Goal: Information Seeking & Learning: Learn about a topic

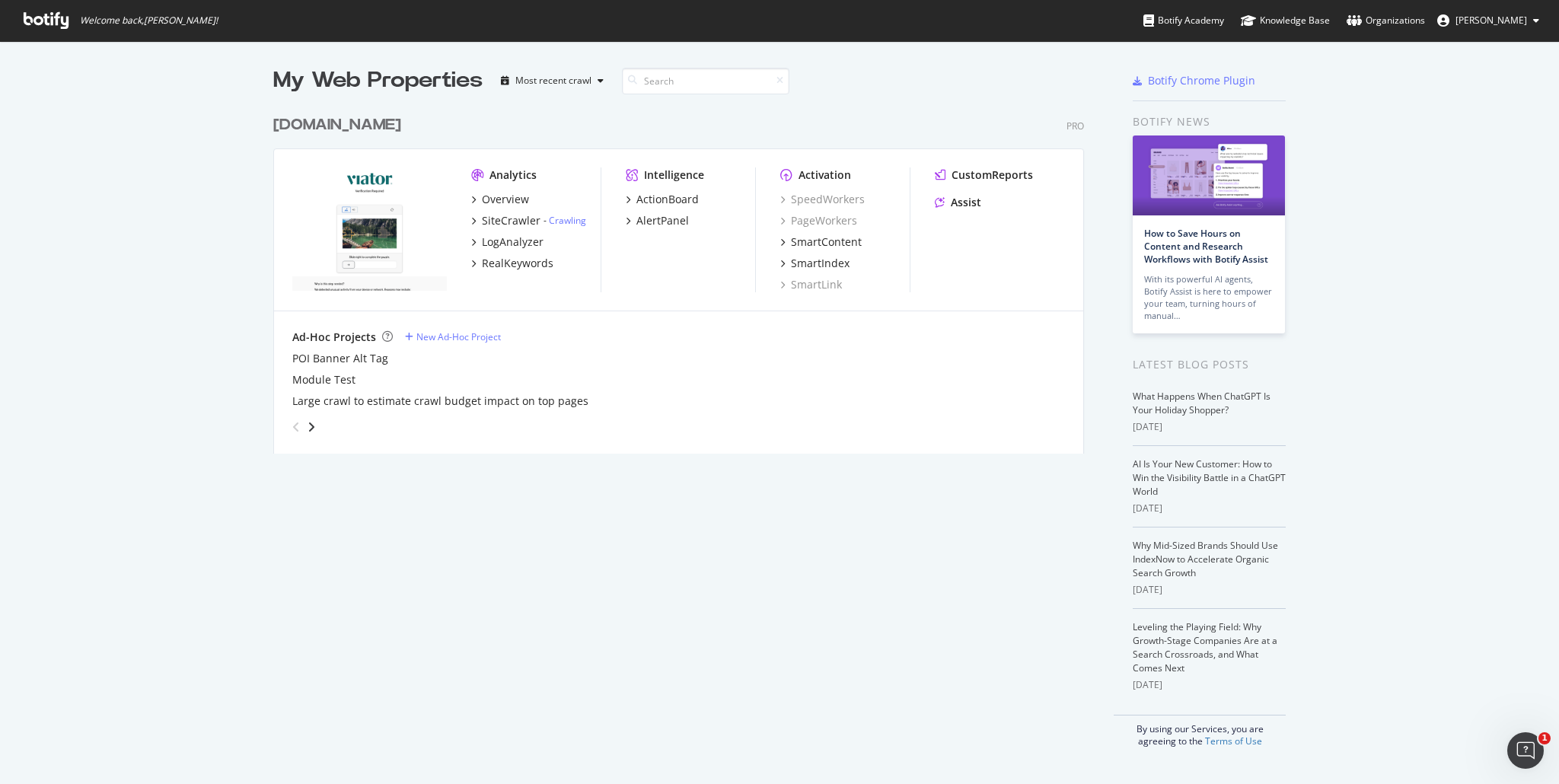
click at [365, 238] on img "grid" at bounding box center [370, 229] width 154 height 124
click at [510, 169] on div "Analytics" at bounding box center [513, 175] width 47 height 15
click at [471, 170] on icon "grid" at bounding box center [477, 175] width 12 height 12
click at [370, 213] on img "grid" at bounding box center [370, 229] width 154 height 124
click at [496, 216] on div "SiteCrawler" at bounding box center [511, 221] width 58 height 15
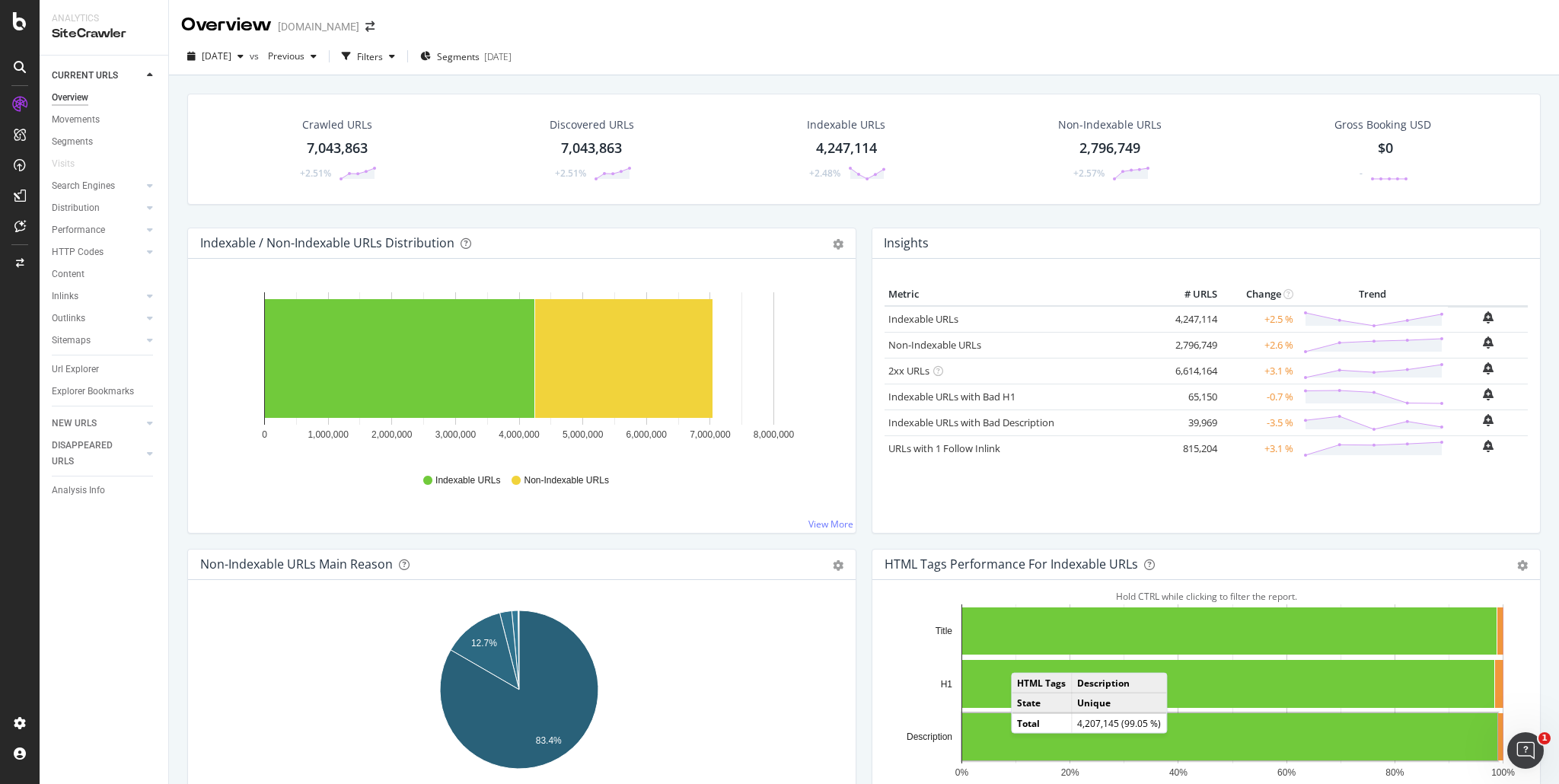
drag, startPoint x: 350, startPoint y: 137, endPoint x: 450, endPoint y: 228, distance: 135.2
click at [350, 138] on div "7,043,863" at bounding box center [336, 148] width 61 height 19
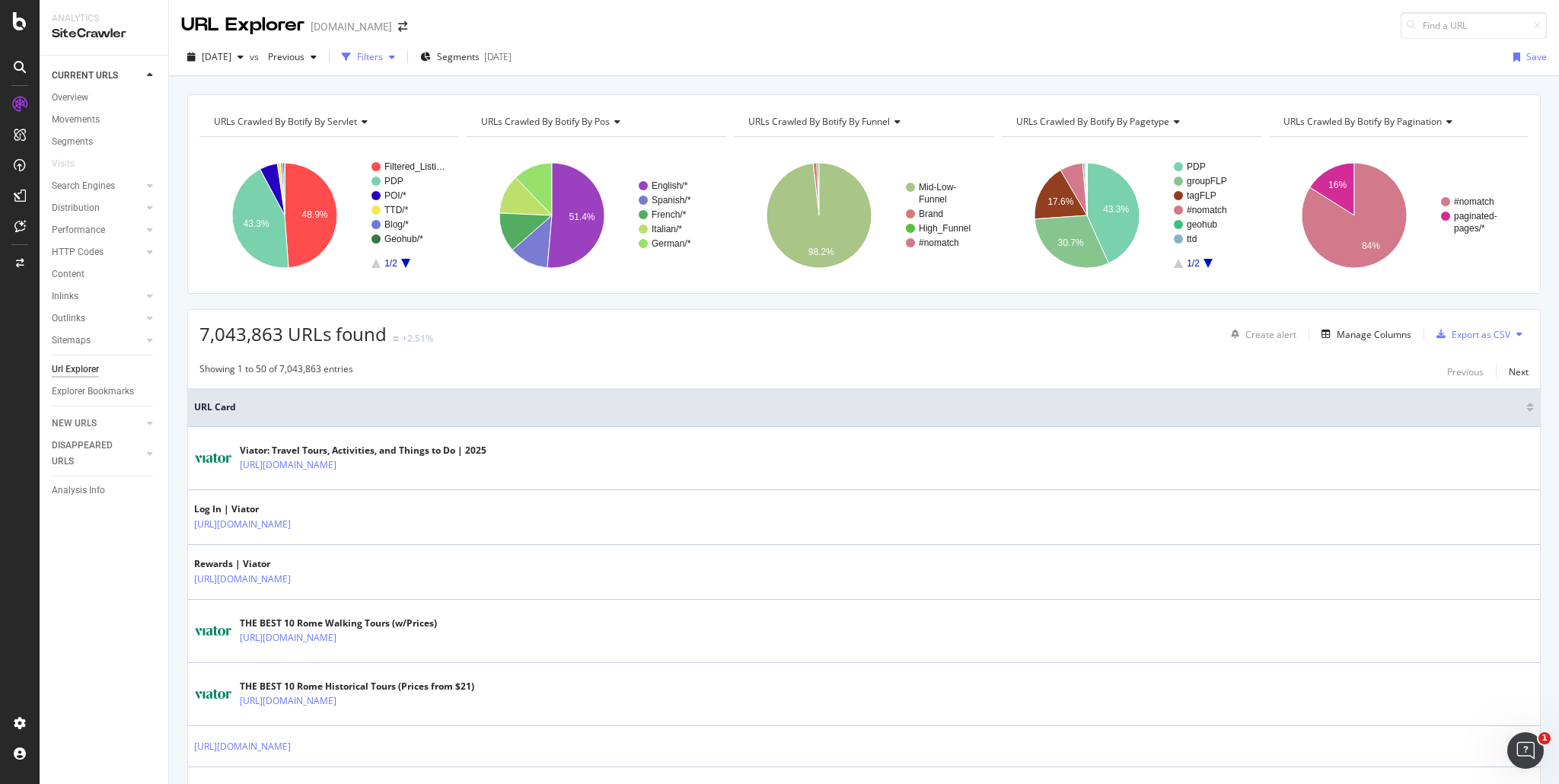
click at [383, 59] on div "Filters" at bounding box center [370, 57] width 26 height 13
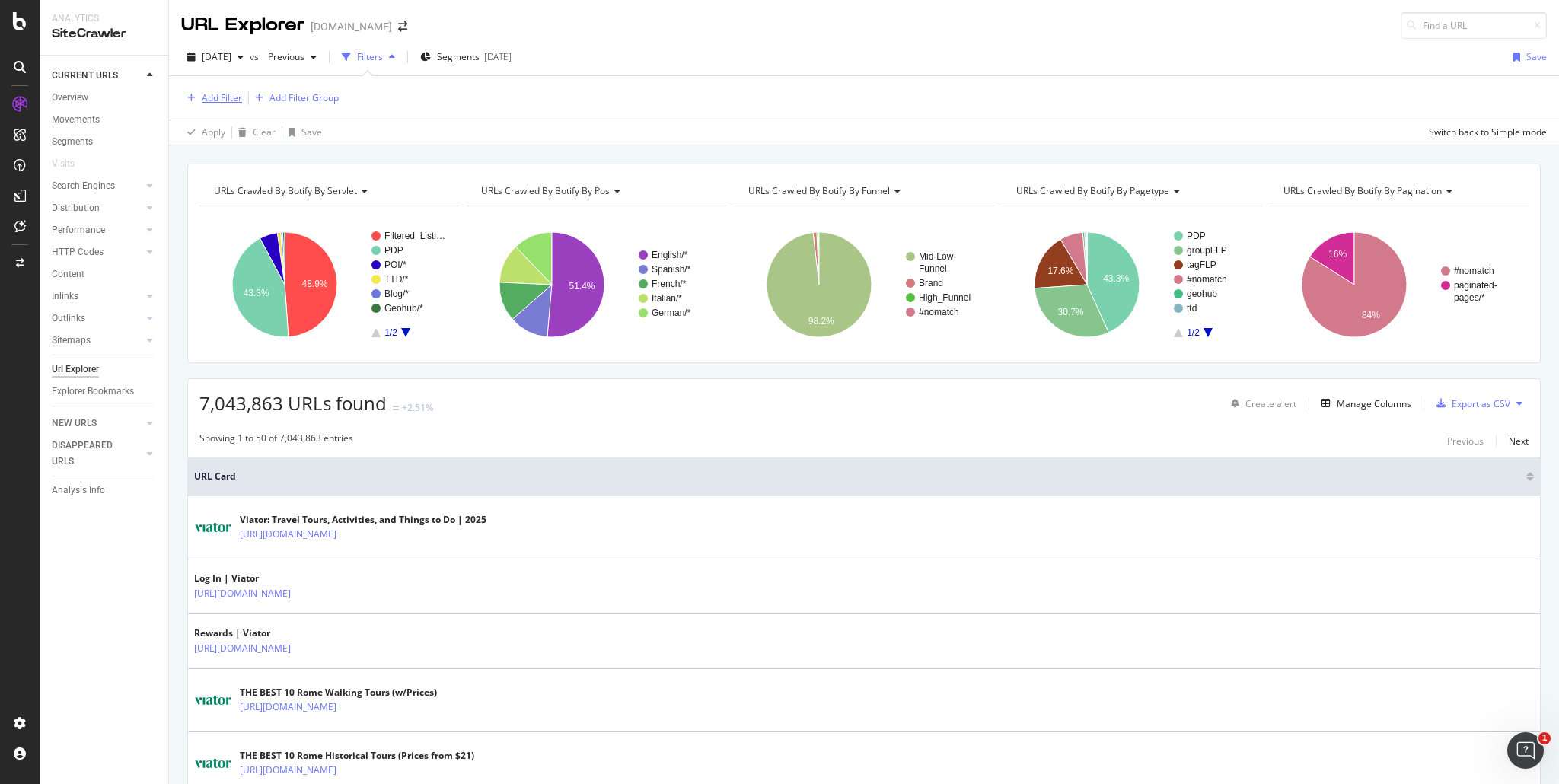
click at [234, 103] on div "Add Filter" at bounding box center [222, 98] width 40 height 13
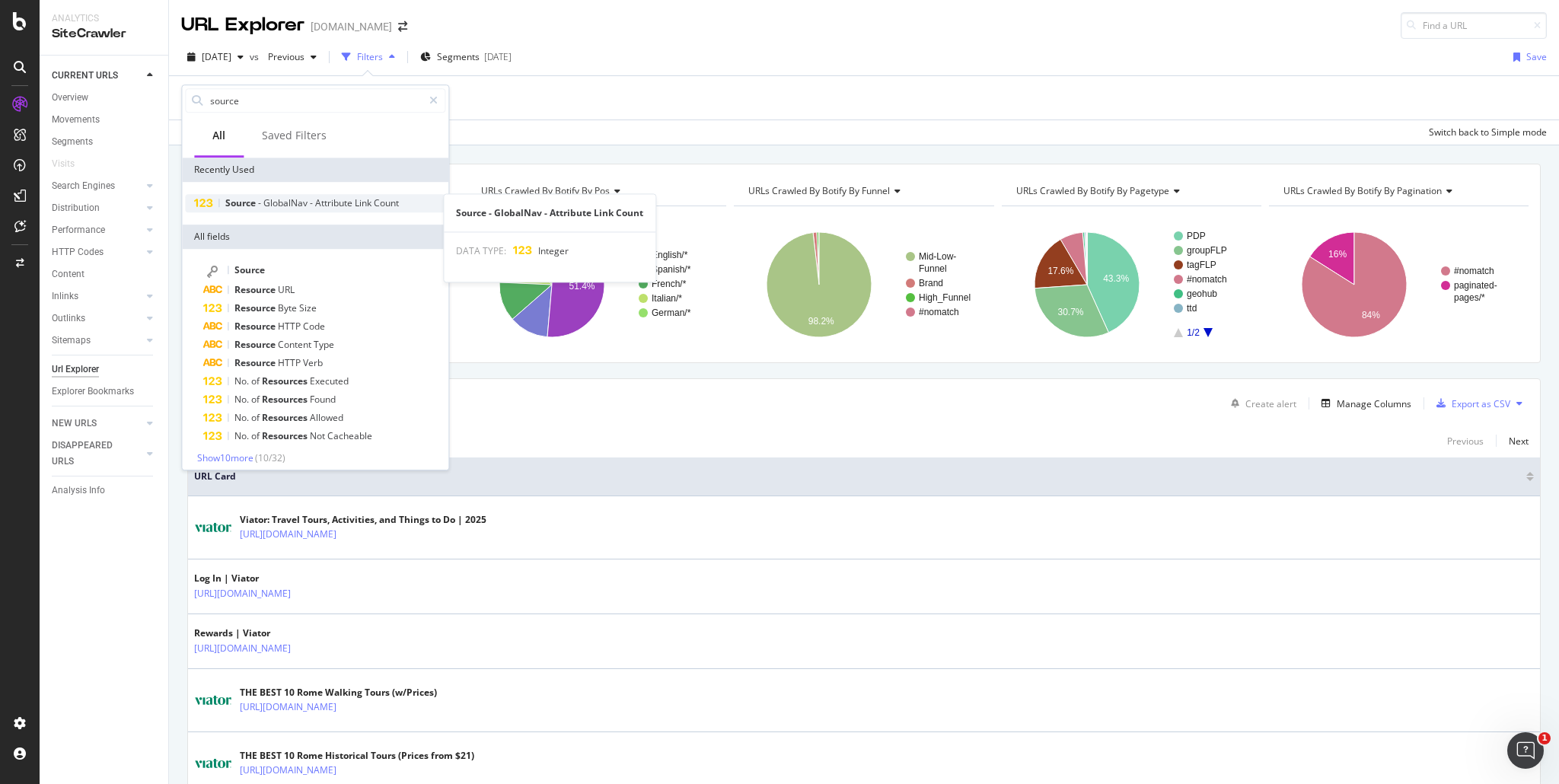
type input "source"
click at [298, 203] on span "GlobalNav" at bounding box center [286, 203] width 46 height 13
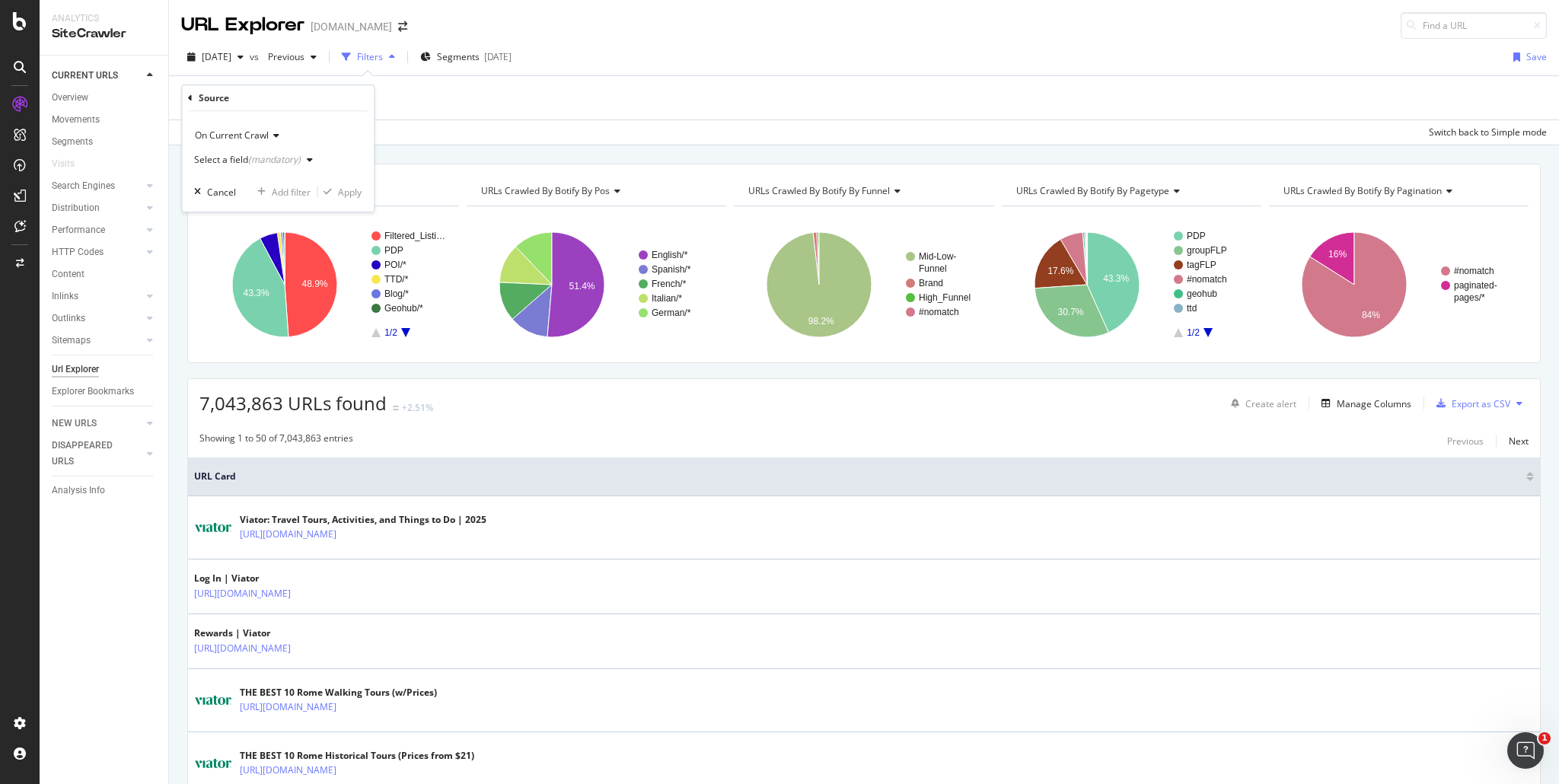
click at [265, 161] on div "(mandatory)" at bounding box center [274, 159] width 53 height 13
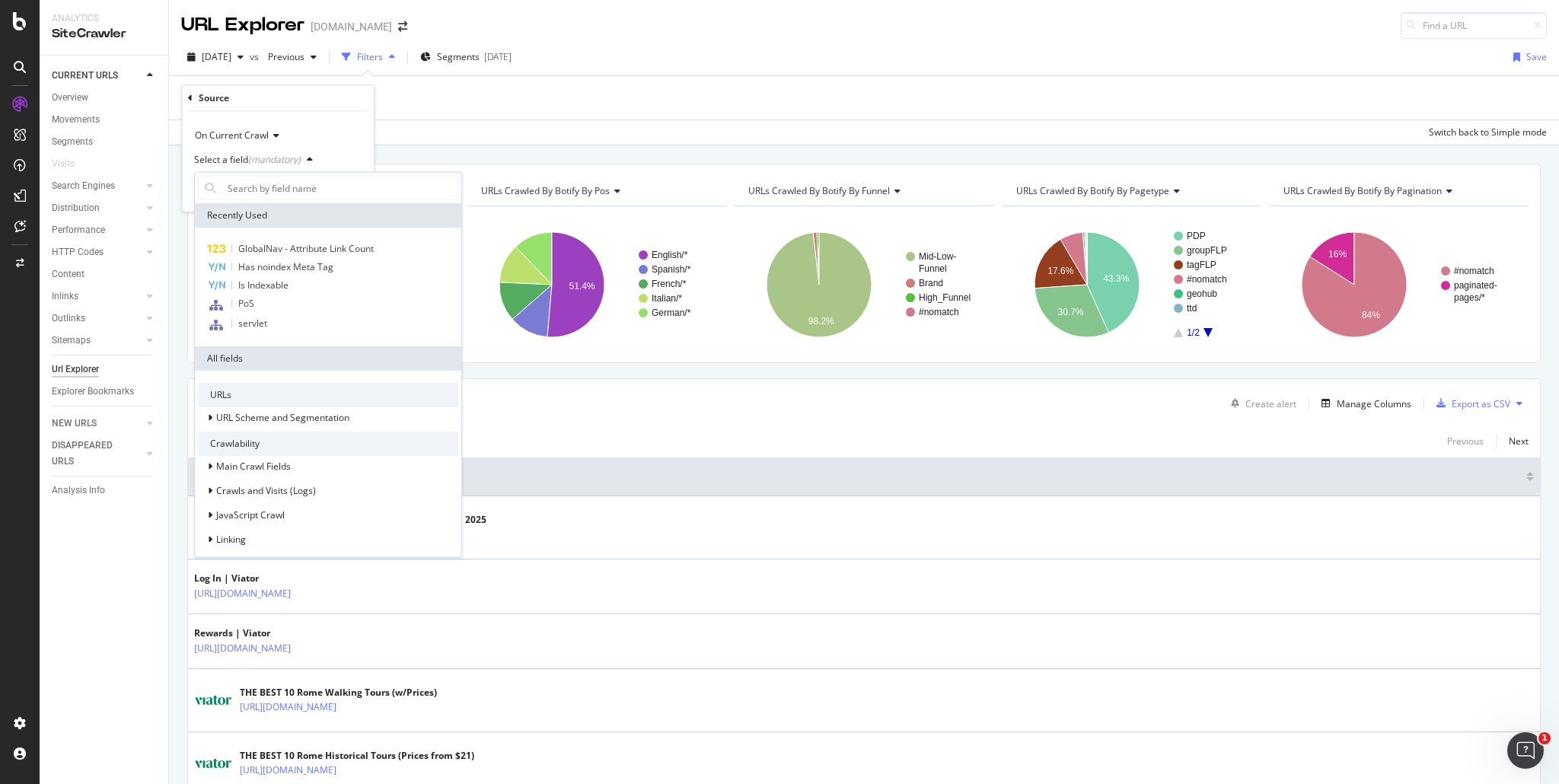
click at [412, 78] on div "2025 Aug. 1st vs Previous Filters Segments 2025-05-30 Save Add Filter Add Filte…" at bounding box center [864, 92] width 1390 height 107
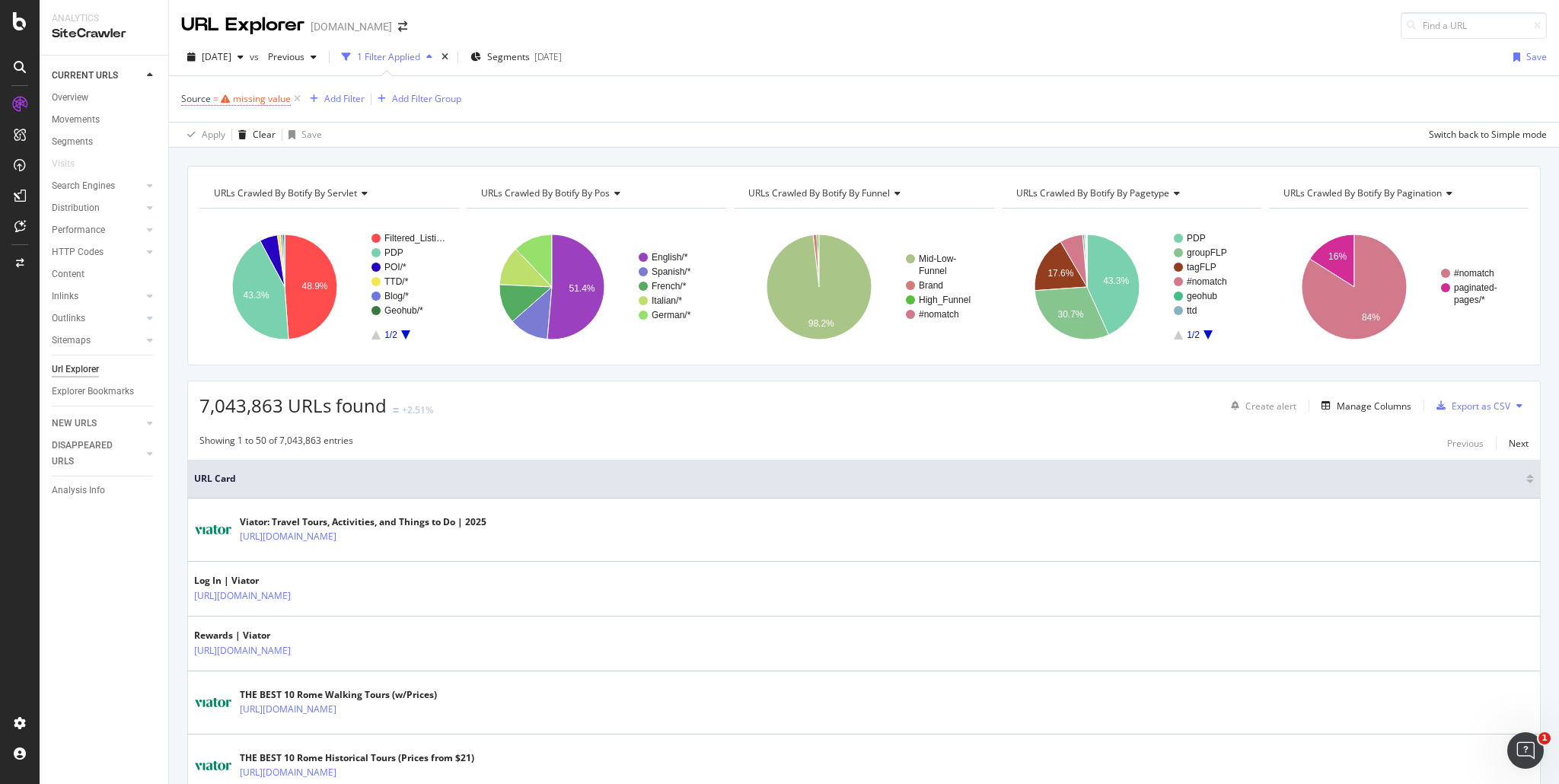
click at [265, 99] on div "missing value" at bounding box center [262, 99] width 58 height 13
click at [195, 101] on div "Source" at bounding box center [278, 97] width 180 height 26
click at [195, 97] on div "Source" at bounding box center [278, 97] width 180 height 26
click at [192, 95] on icon at bounding box center [191, 95] width 5 height 9
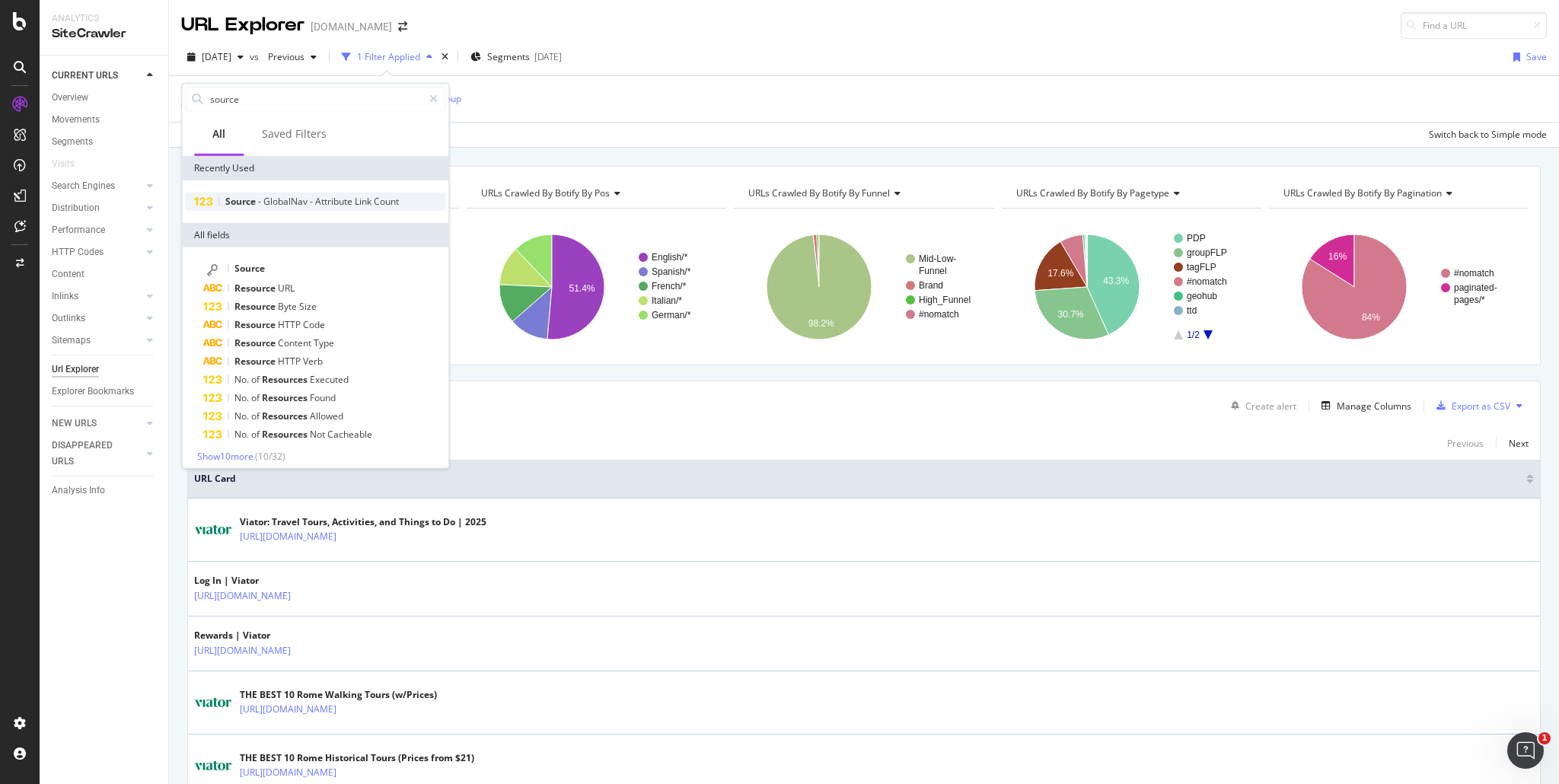
click at [278, 202] on span "GlobalNav" at bounding box center [286, 201] width 46 height 13
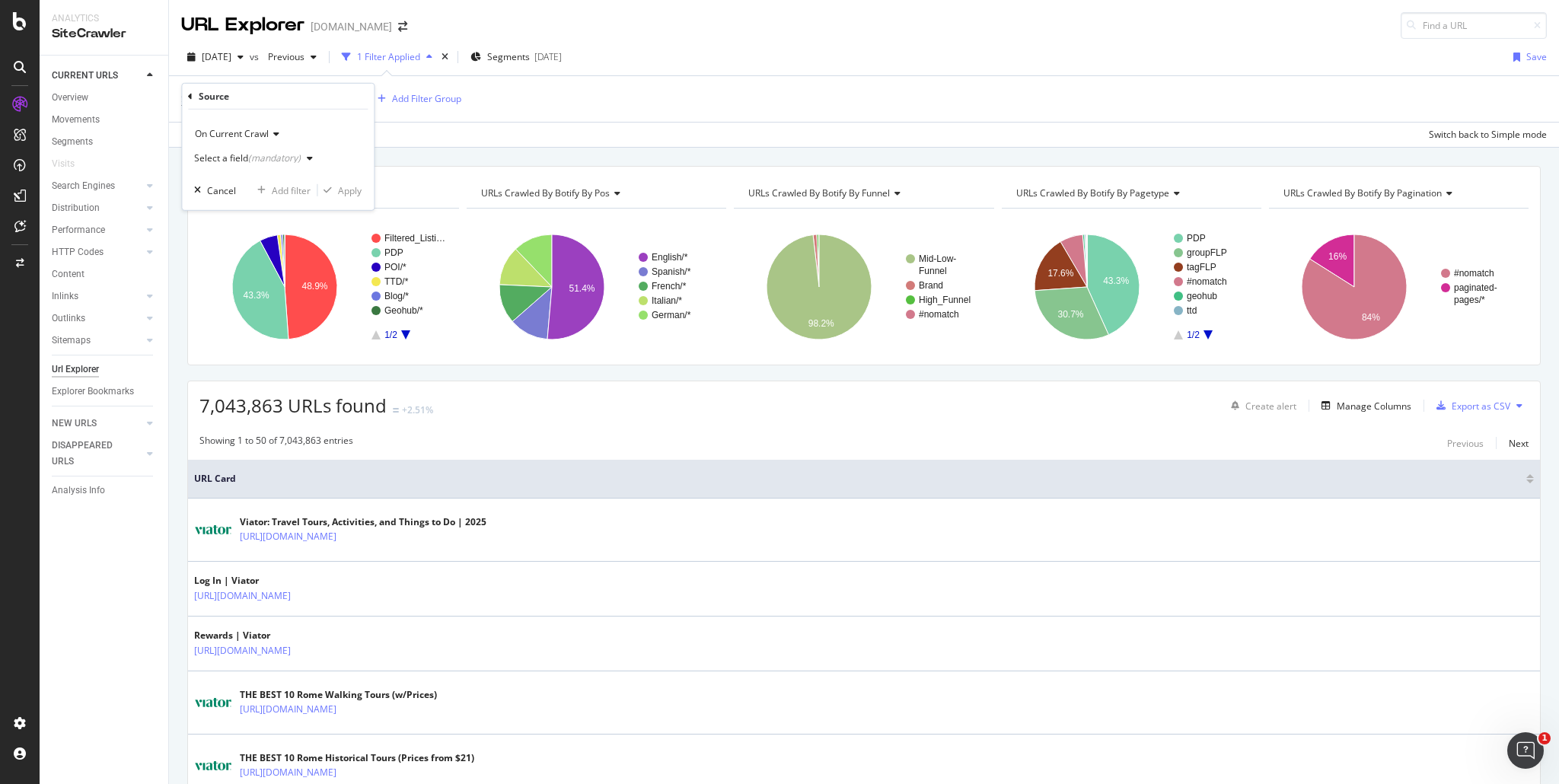
click at [248, 158] on div "(mandatory)" at bounding box center [274, 158] width 53 height 13
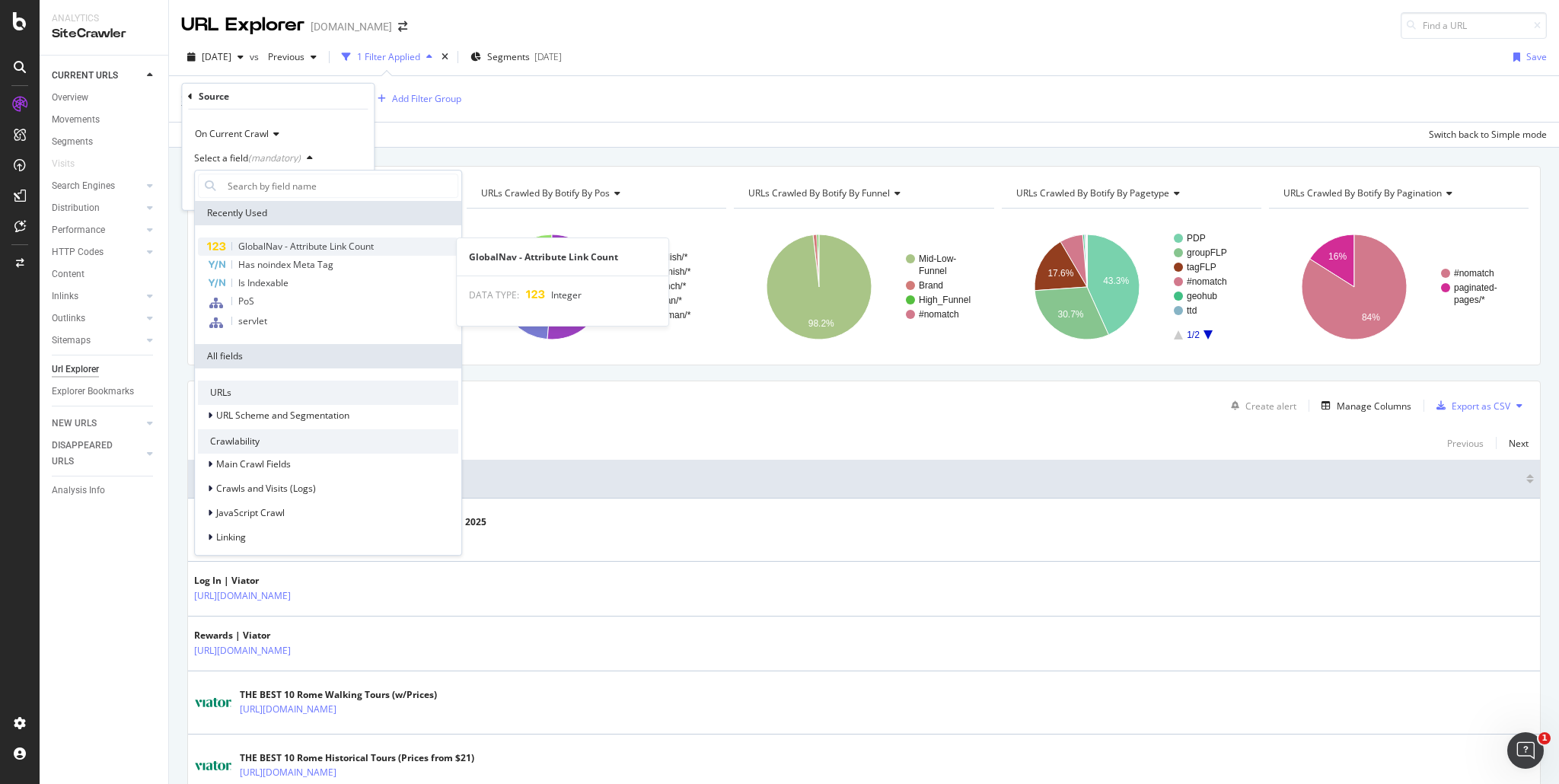
click at [273, 238] on div "GlobalNav - Attribute Link Count" at bounding box center [328, 247] width 260 height 19
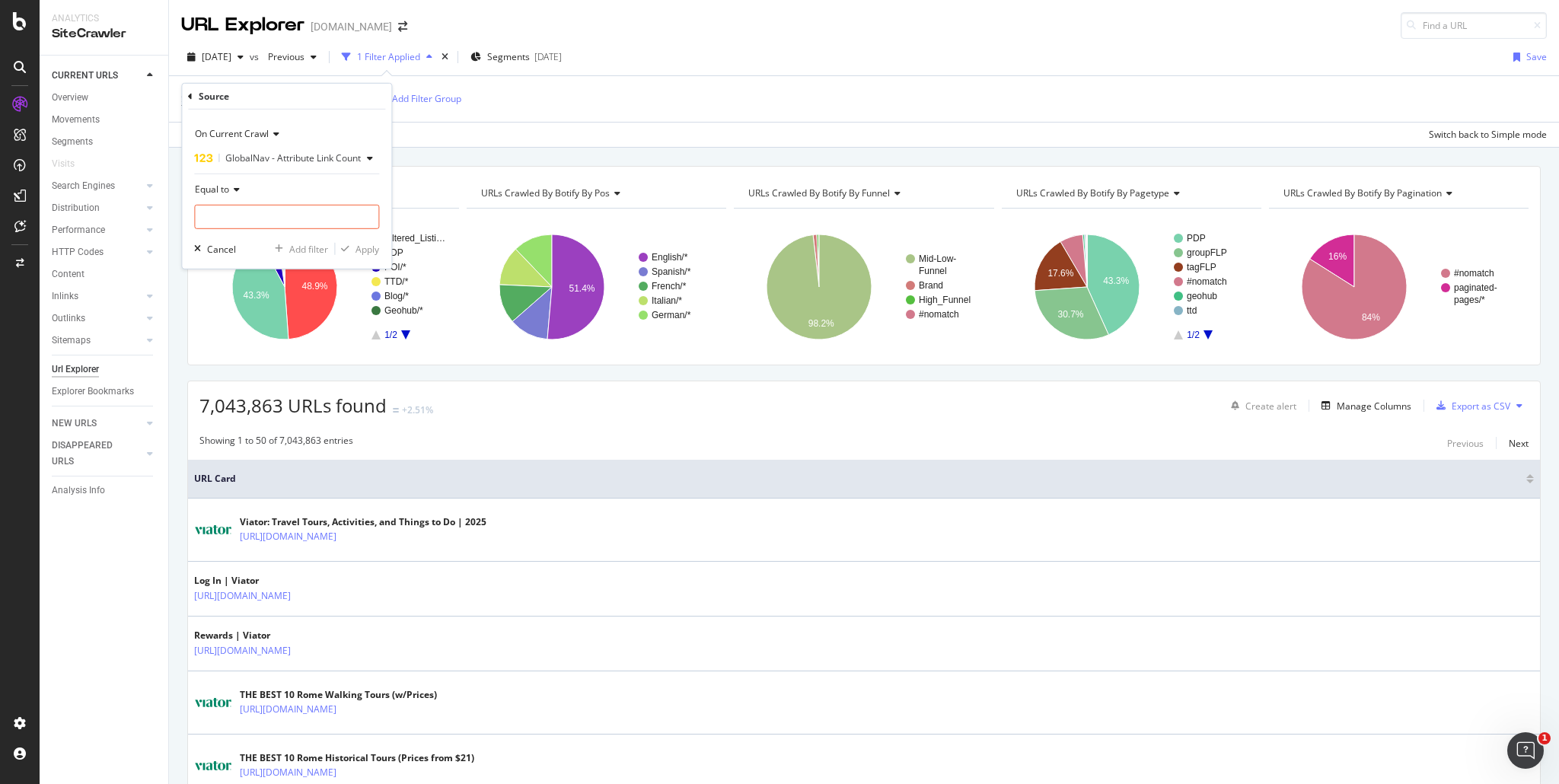
click at [241, 188] on div "Equal to" at bounding box center [286, 189] width 185 height 24
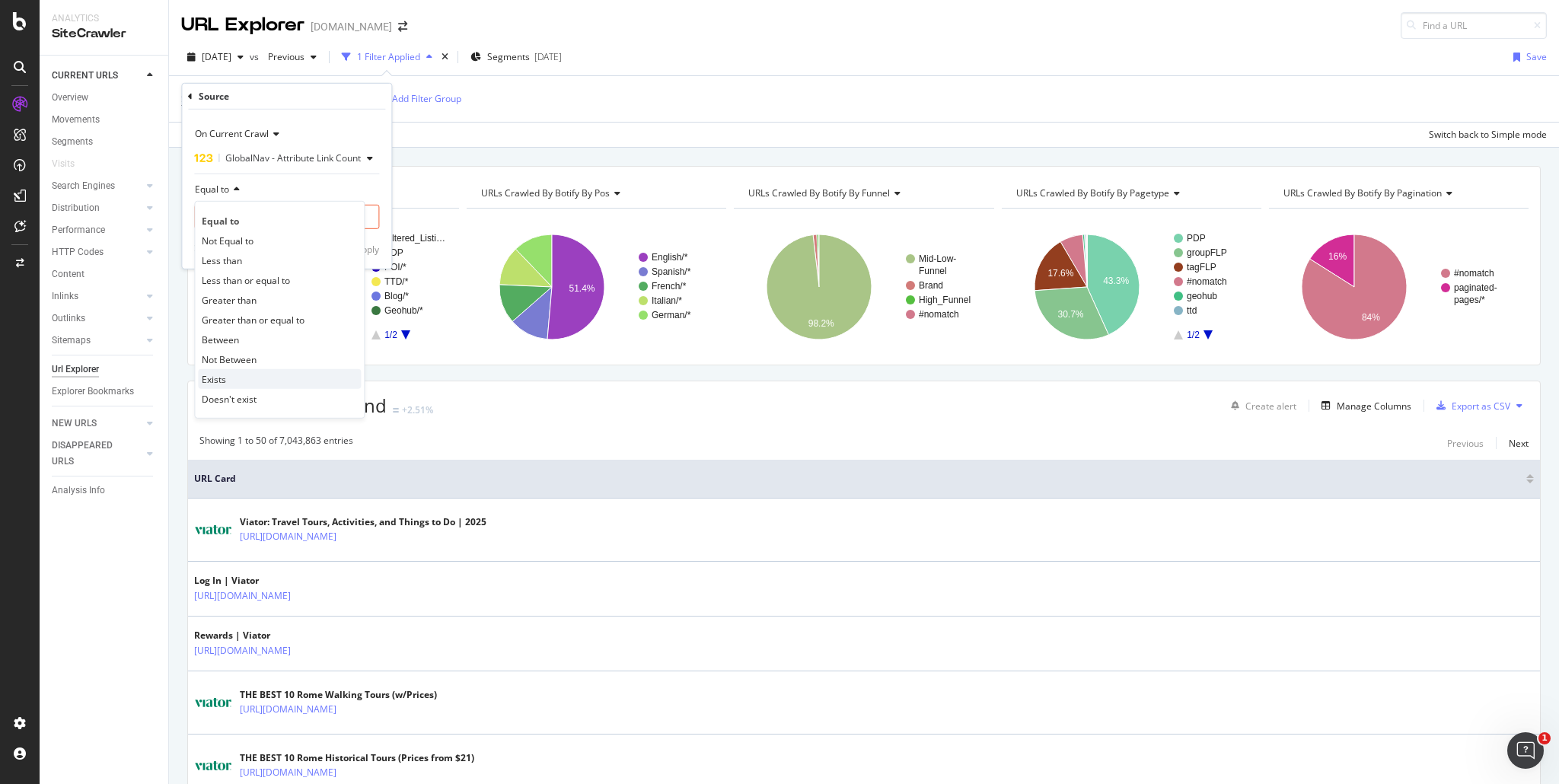
click at [239, 381] on div "Exists" at bounding box center [279, 379] width 163 height 19
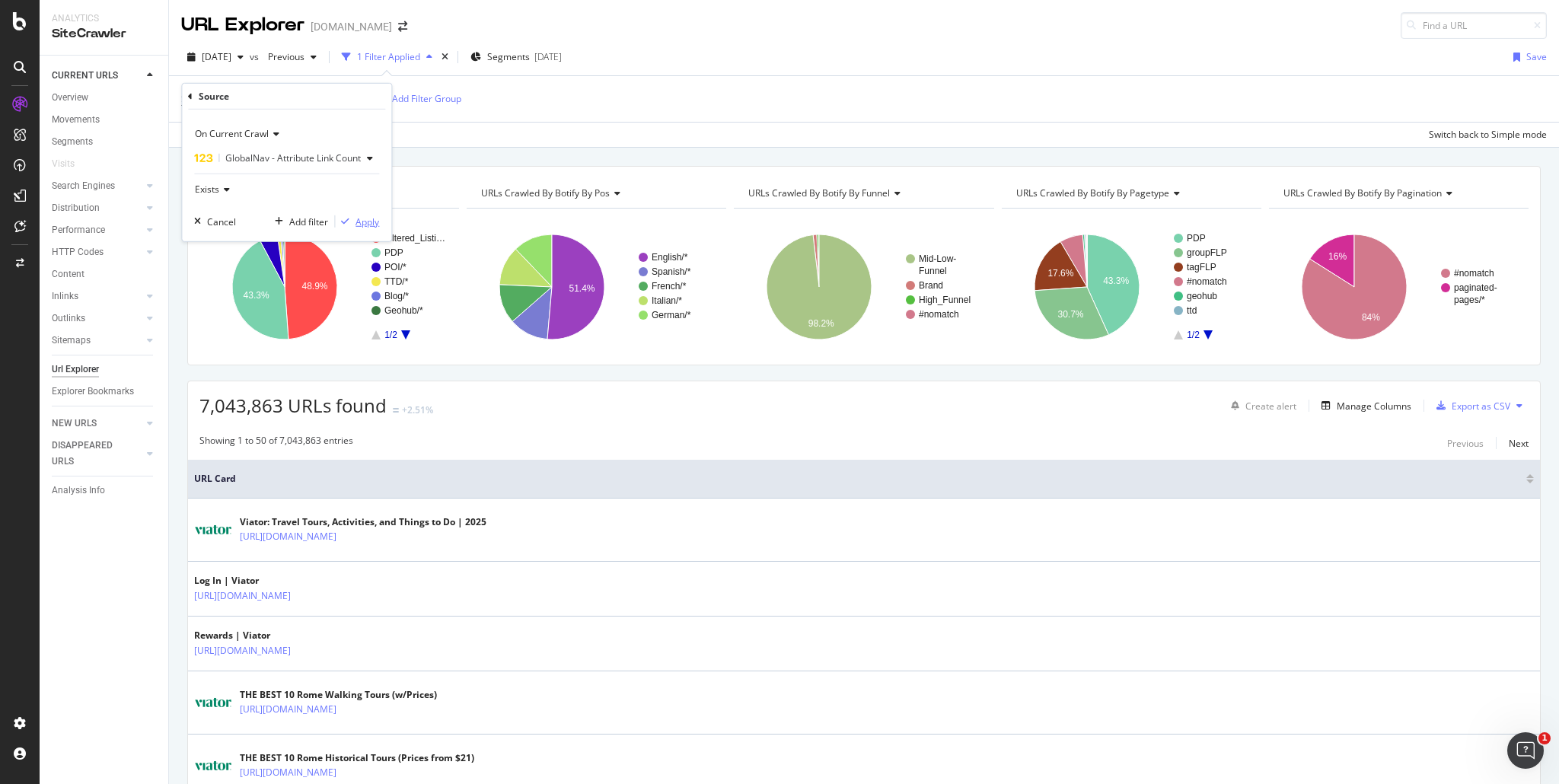
click at [370, 218] on div "Apply" at bounding box center [367, 221] width 23 height 13
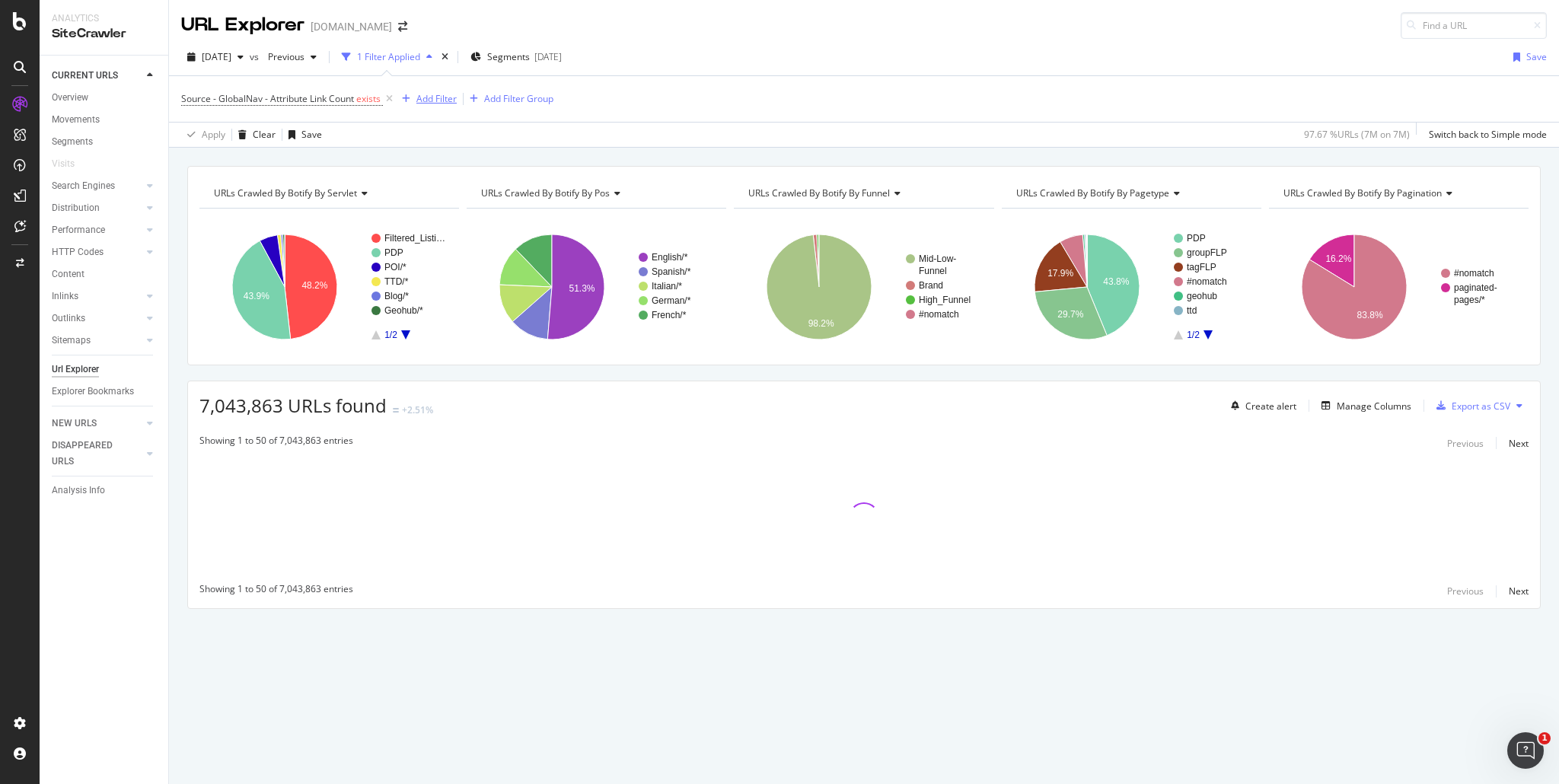
click at [442, 99] on div "Add Filter" at bounding box center [437, 99] width 40 height 13
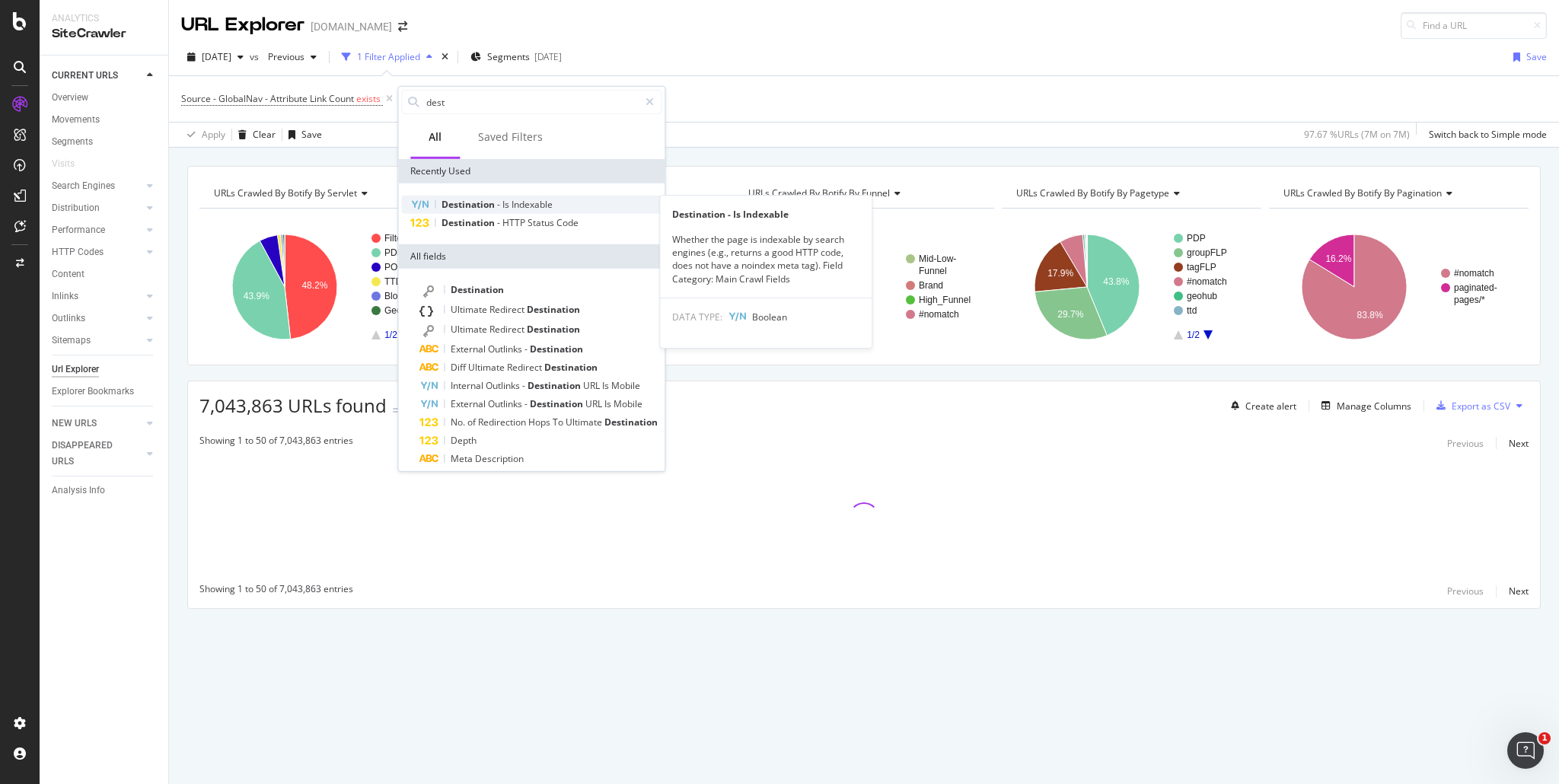
type input "dest"
click at [559, 202] on div "Destination - Is Indexable" at bounding box center [531, 204] width 260 height 19
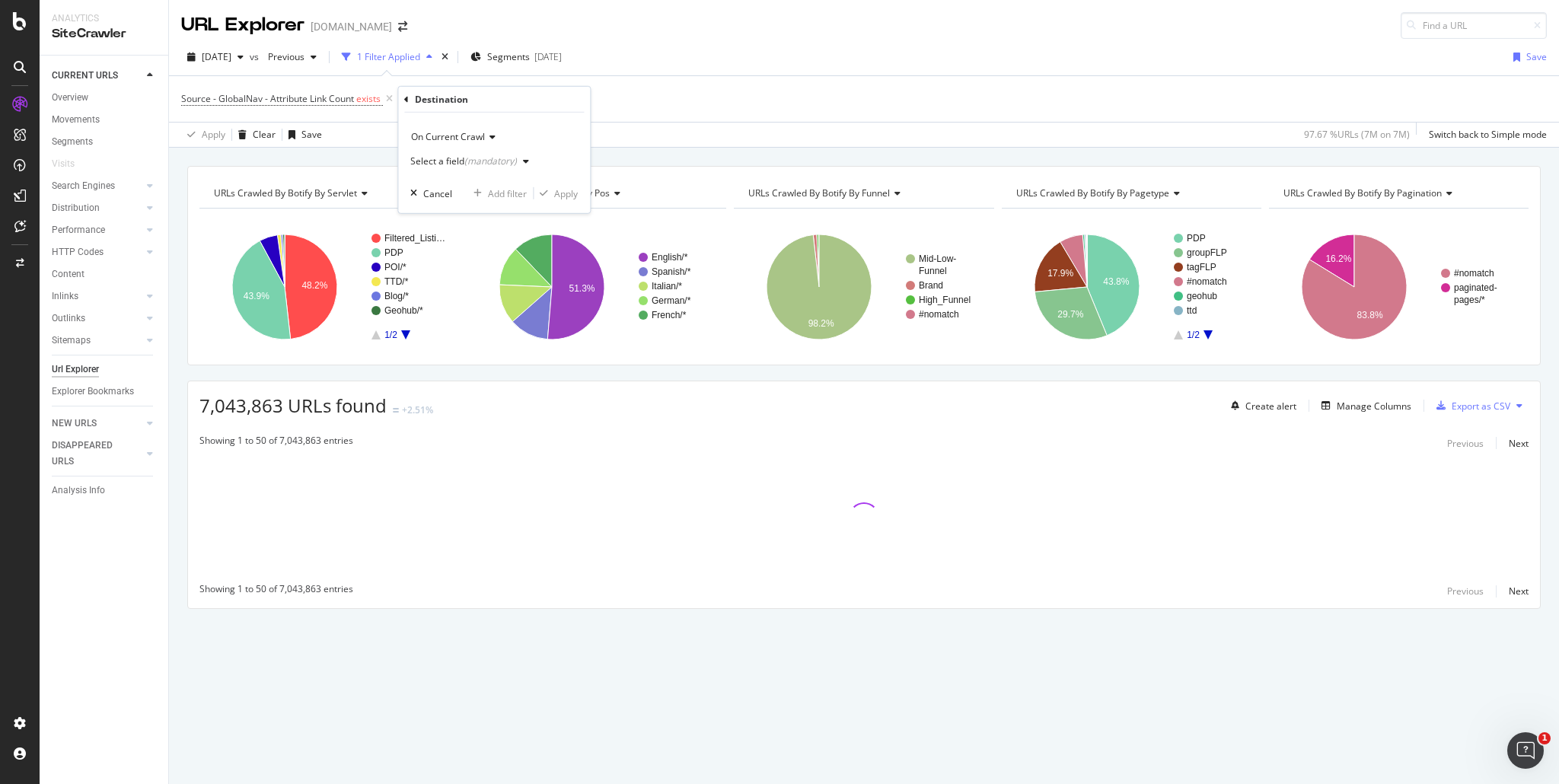
click at [514, 161] on div "(mandatory)" at bounding box center [490, 161] width 53 height 13
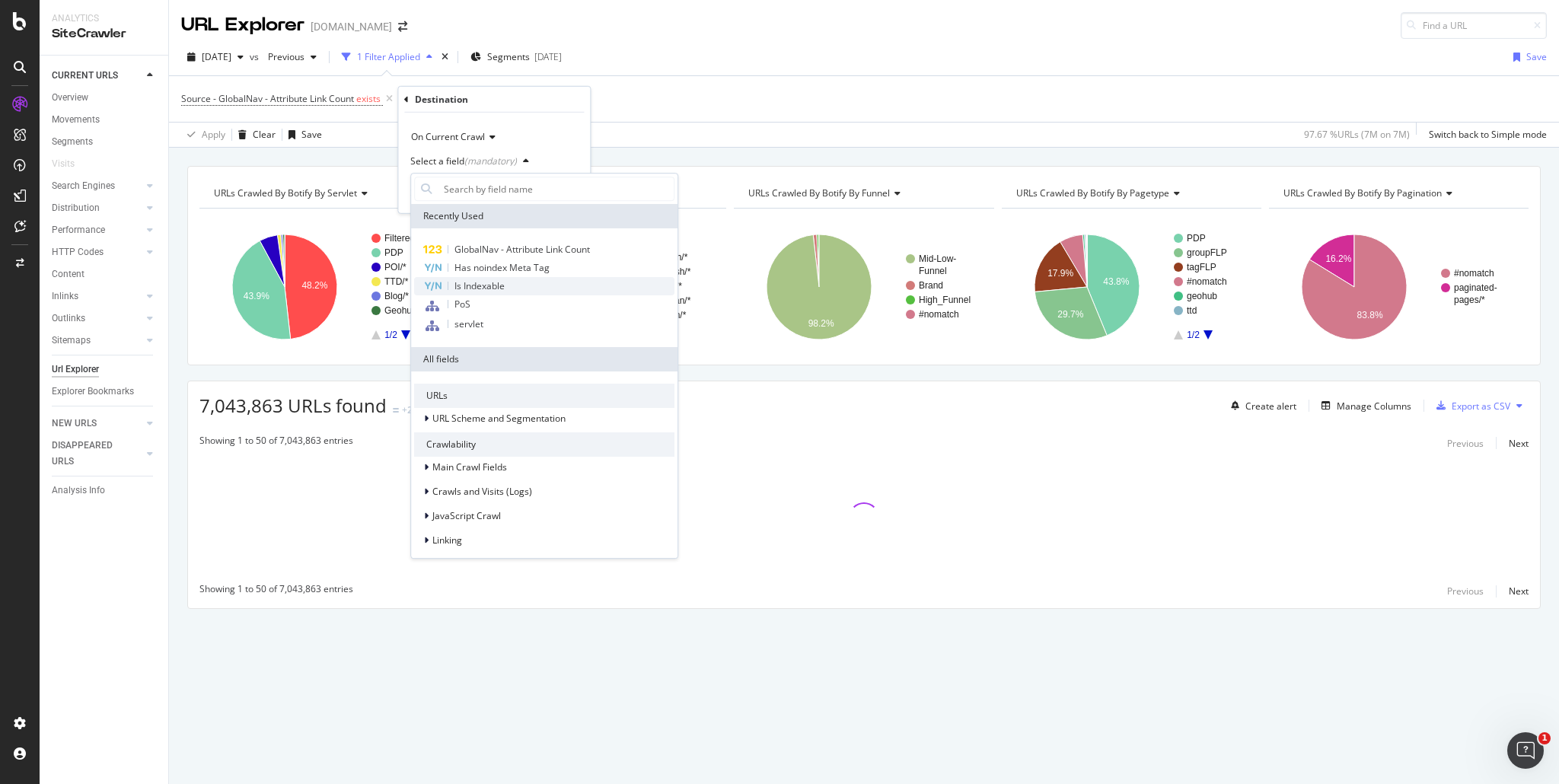
click at [516, 281] on div "Is Indexable" at bounding box center [544, 286] width 260 height 19
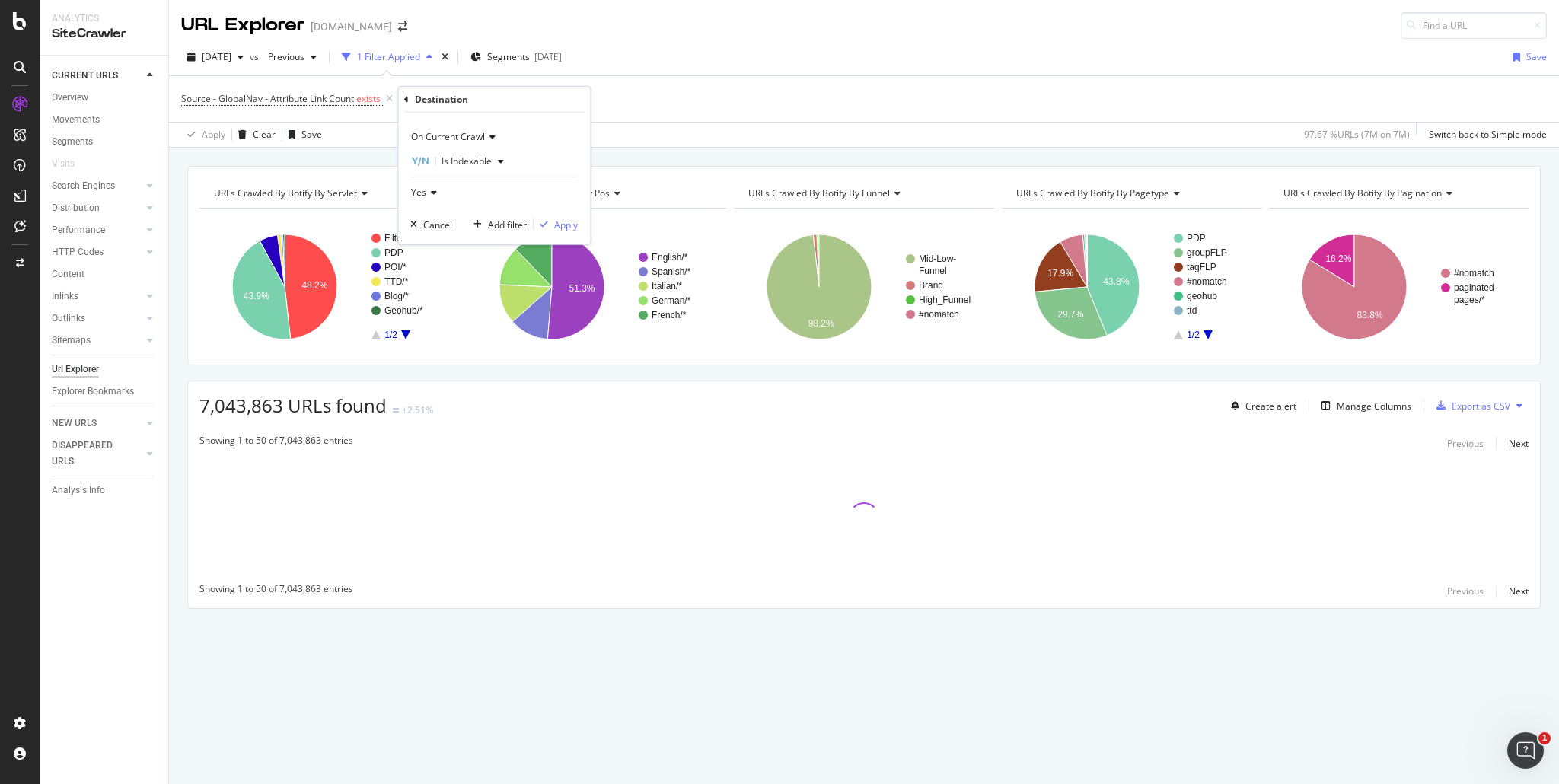
click at [435, 187] on div "Yes" at bounding box center [493, 192] width 167 height 24
click at [438, 243] on div "No" at bounding box center [495, 243] width 163 height 19
click at [445, 225] on div "Cancel" at bounding box center [437, 224] width 29 height 13
click at [450, 166] on div "URLs Crawled By Botify By servlet Chart (by Value) Table Expand Export as CSV E…" at bounding box center [864, 265] width 1354 height 200
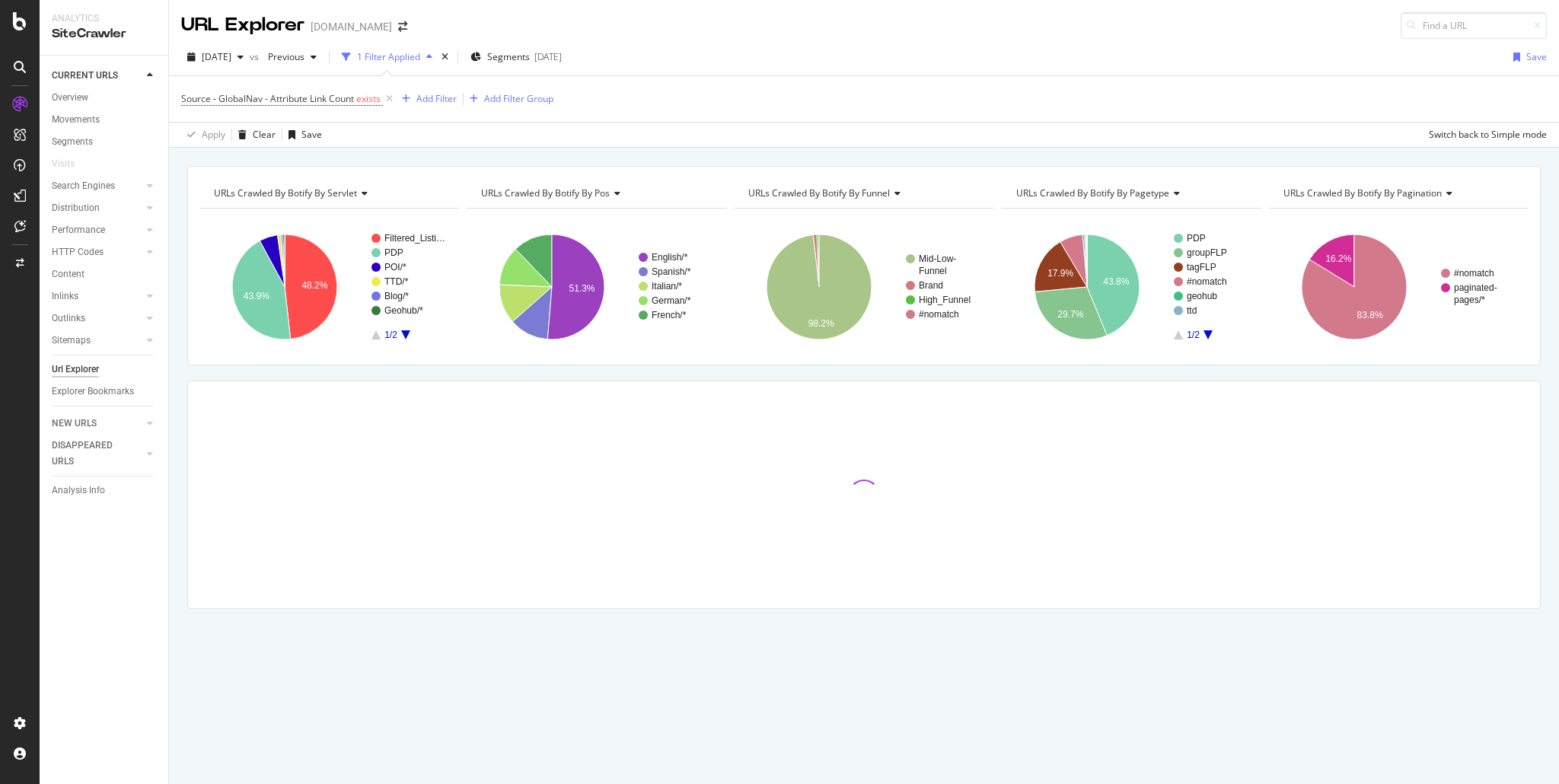
click at [691, 157] on div "URLs Crawled By Botify By servlet Chart (by Value) Table Expand Export as CSV E…" at bounding box center [864, 166] width 1390 height 36
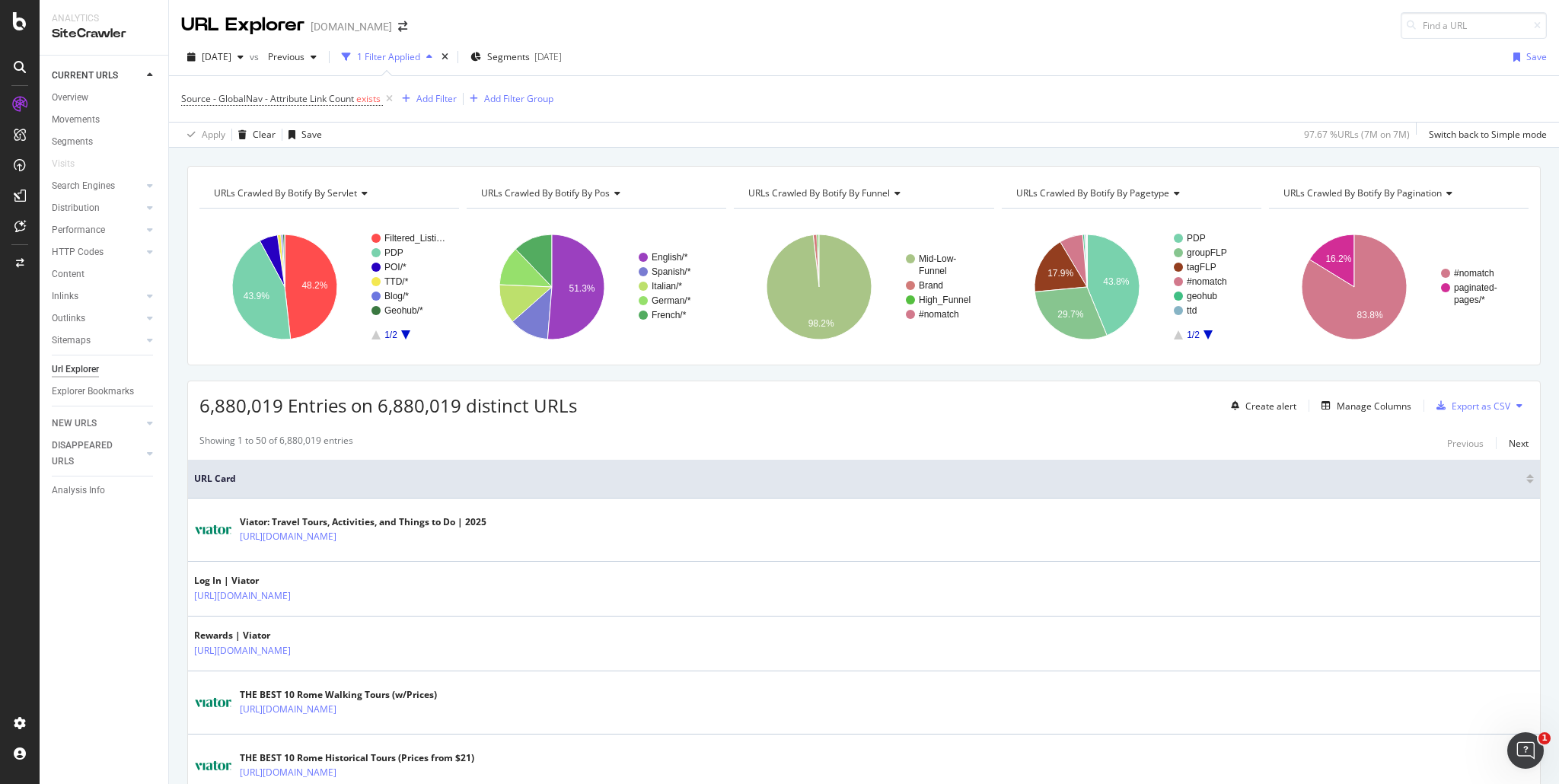
click at [362, 192] on icon at bounding box center [362, 192] width 11 height 9
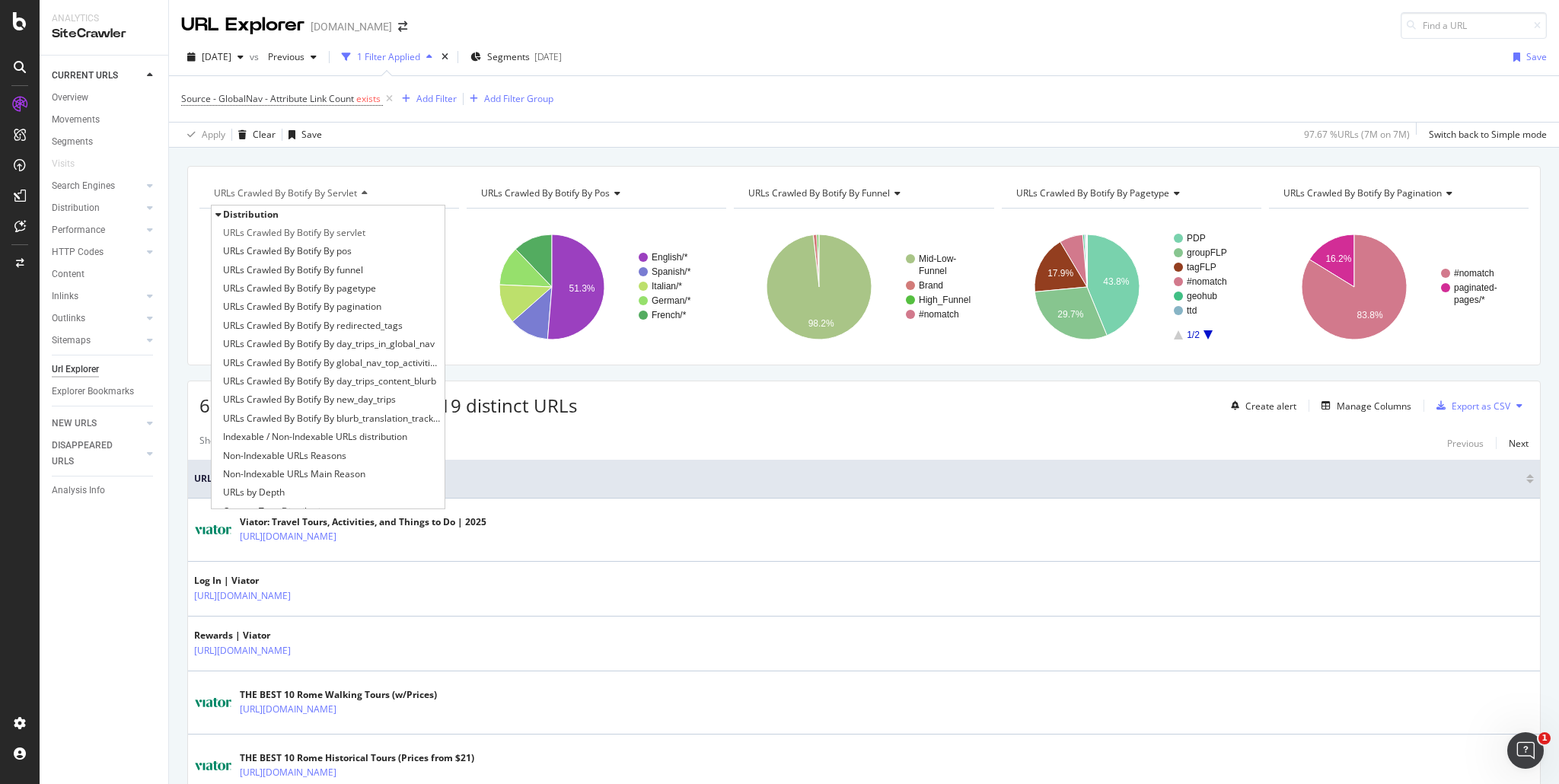
click at [364, 437] on span "Indexable / Non-Indexable URLs distribution" at bounding box center [315, 436] width 184 height 15
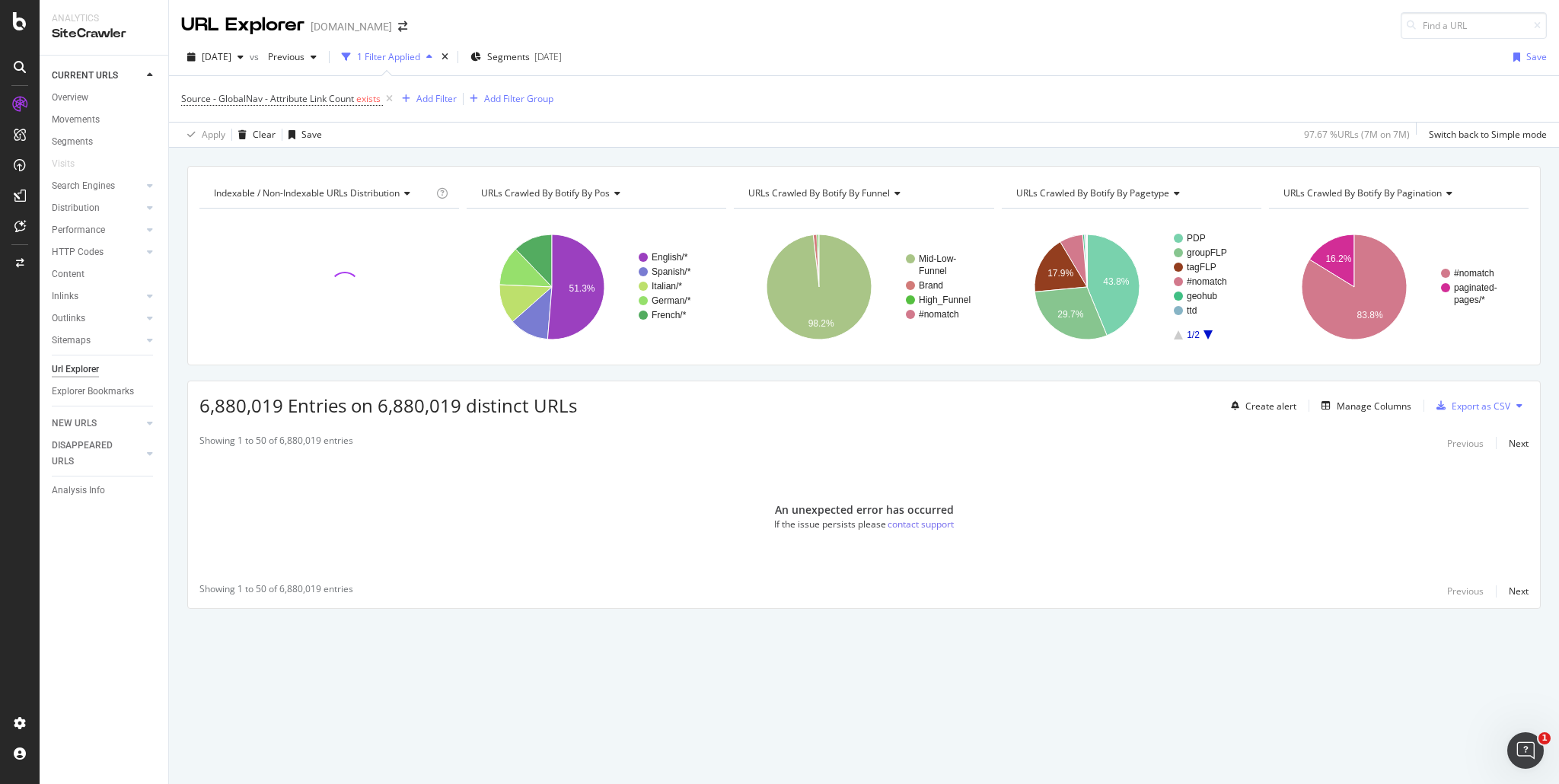
drag, startPoint x: 415, startPoint y: 160, endPoint x: 406, endPoint y: 154, distance: 10.8
click at [415, 160] on div "Indexable / Non-Indexable URLs distribution Chart (by Value) Table Expand Expor…" at bounding box center [864, 166] width 1390 height 36
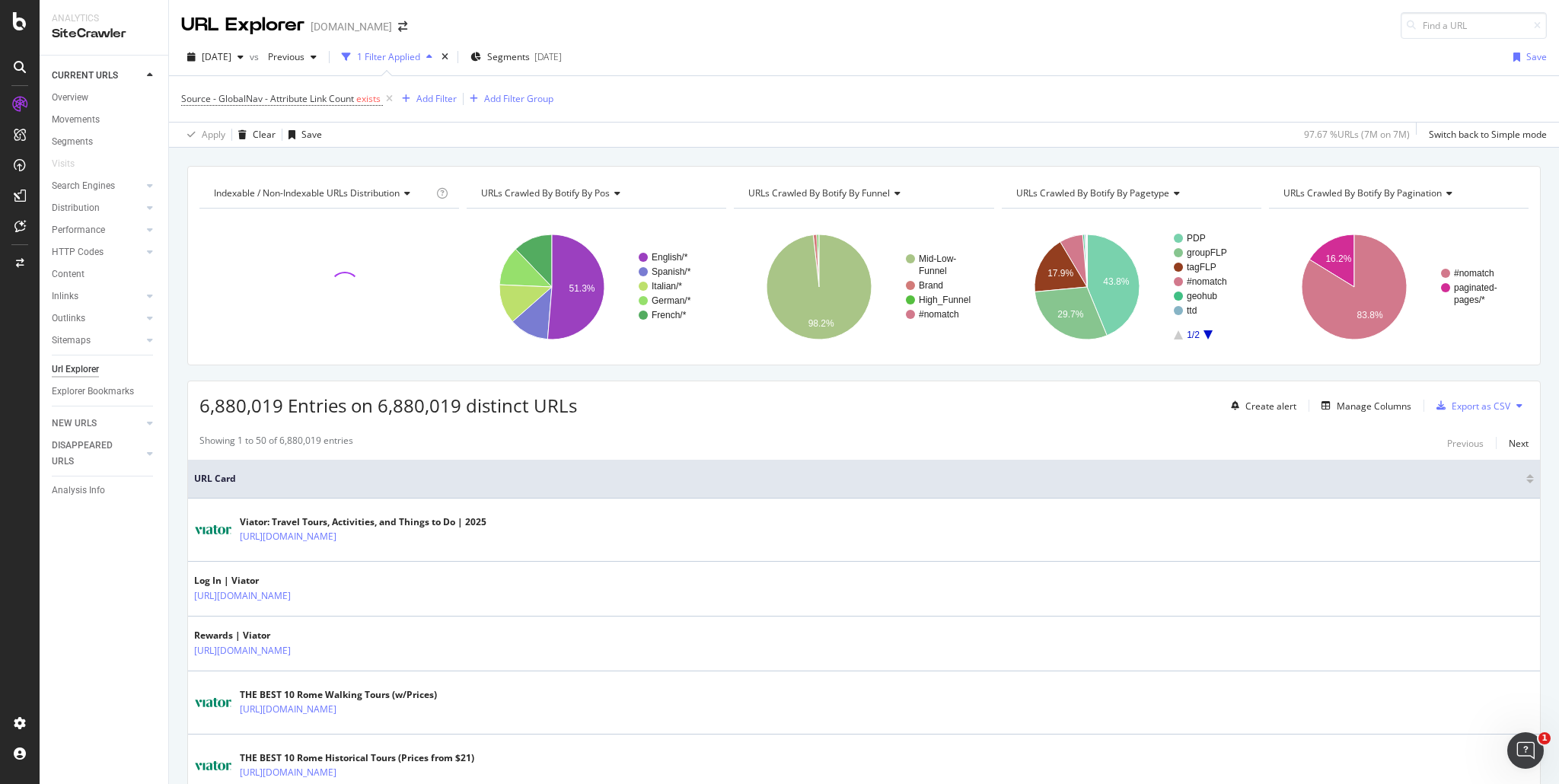
click at [427, 383] on div "6,880,019 Entries on 6,880,019 distinct URLs Create alert Manage Columns Export…" at bounding box center [864, 400] width 1352 height 37
click at [374, 197] on span "Indexable / Non-Indexable URLs distribution" at bounding box center [307, 193] width 186 height 13
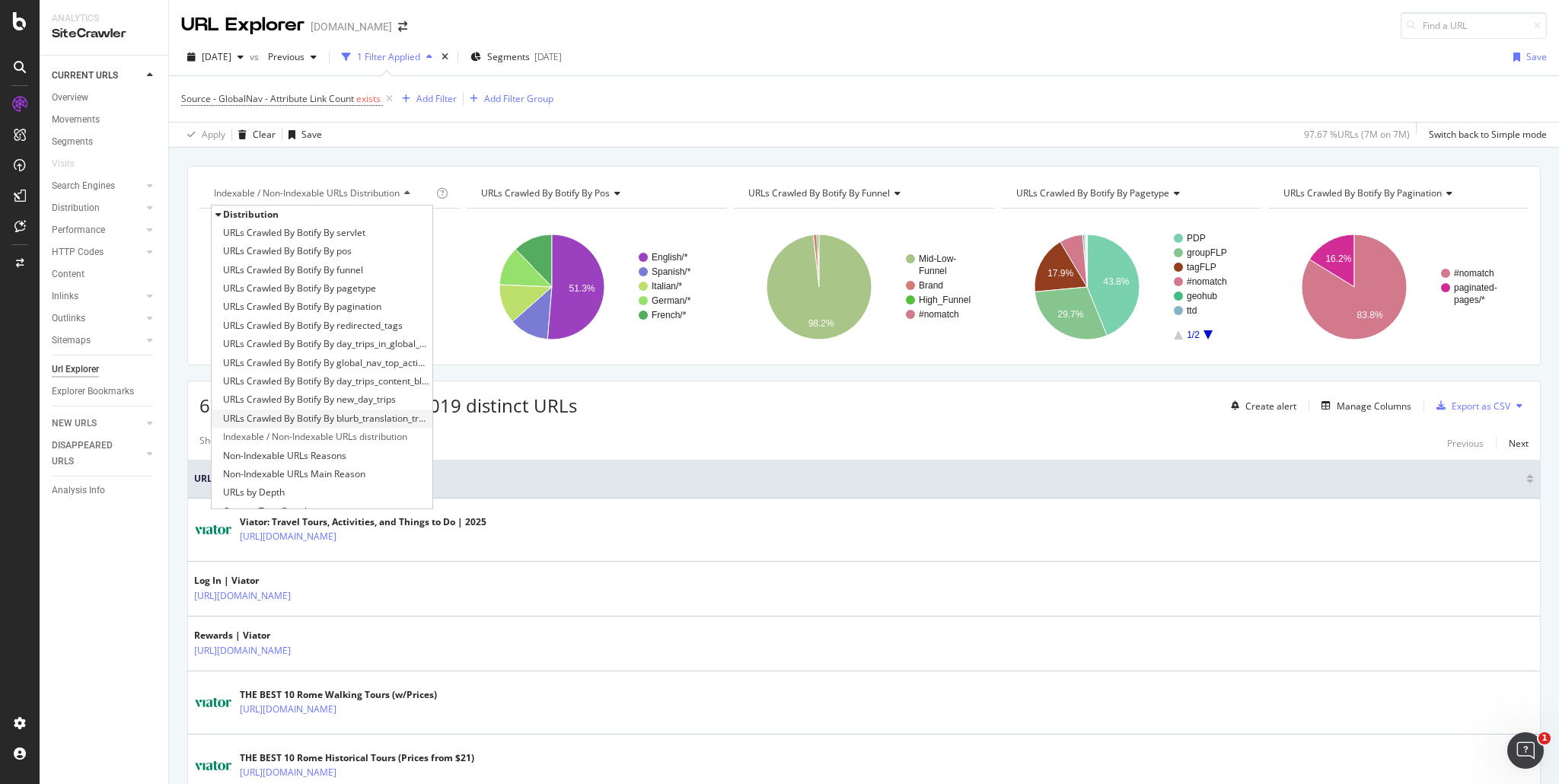
click at [358, 414] on span "URLs Crawled By Botify By blurb_translation_tracking" at bounding box center [326, 418] width 205 height 15
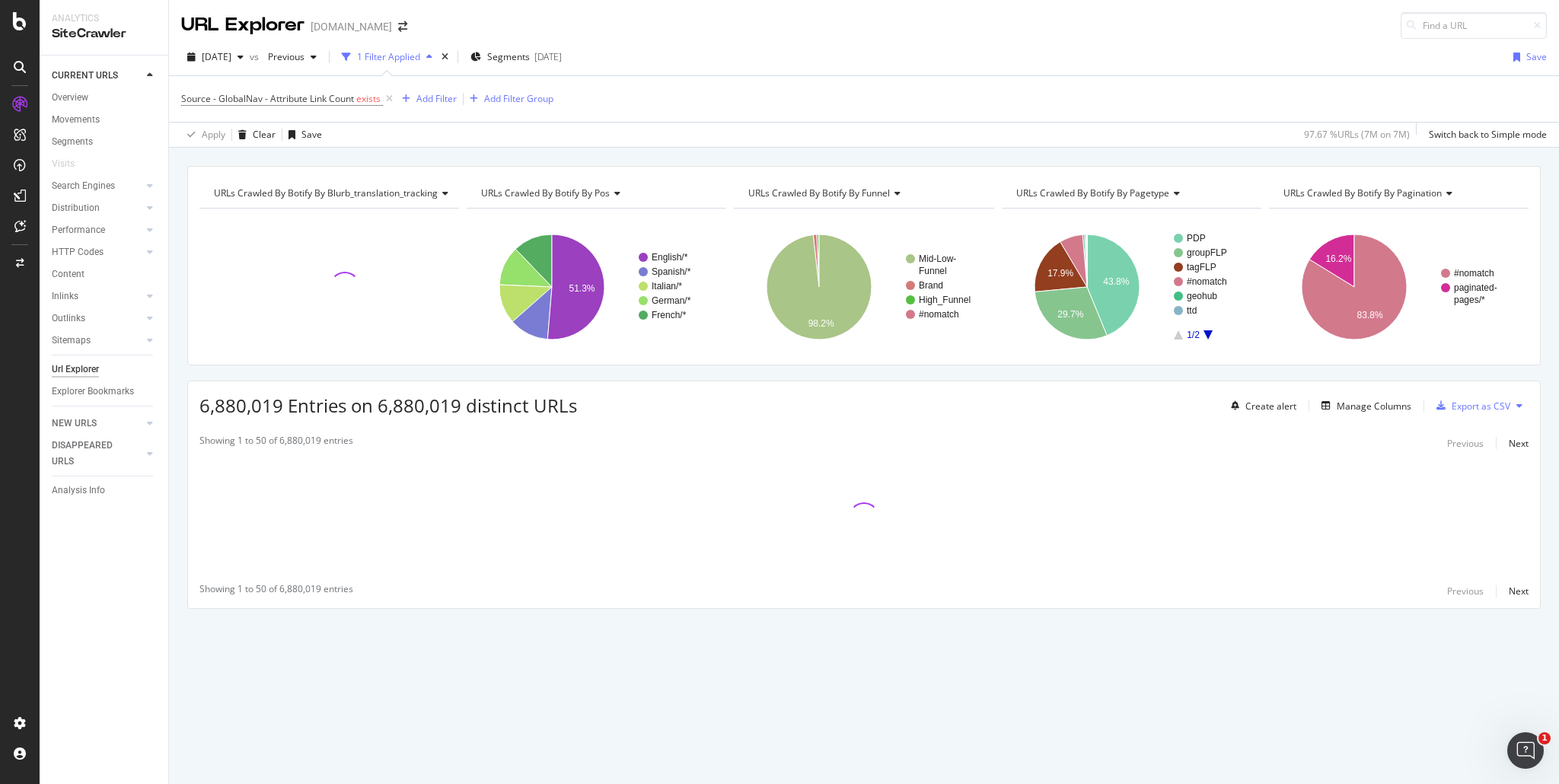
click at [365, 196] on span "URLs Crawled By Botify By blurb_translation_tracking" at bounding box center [326, 193] width 224 height 13
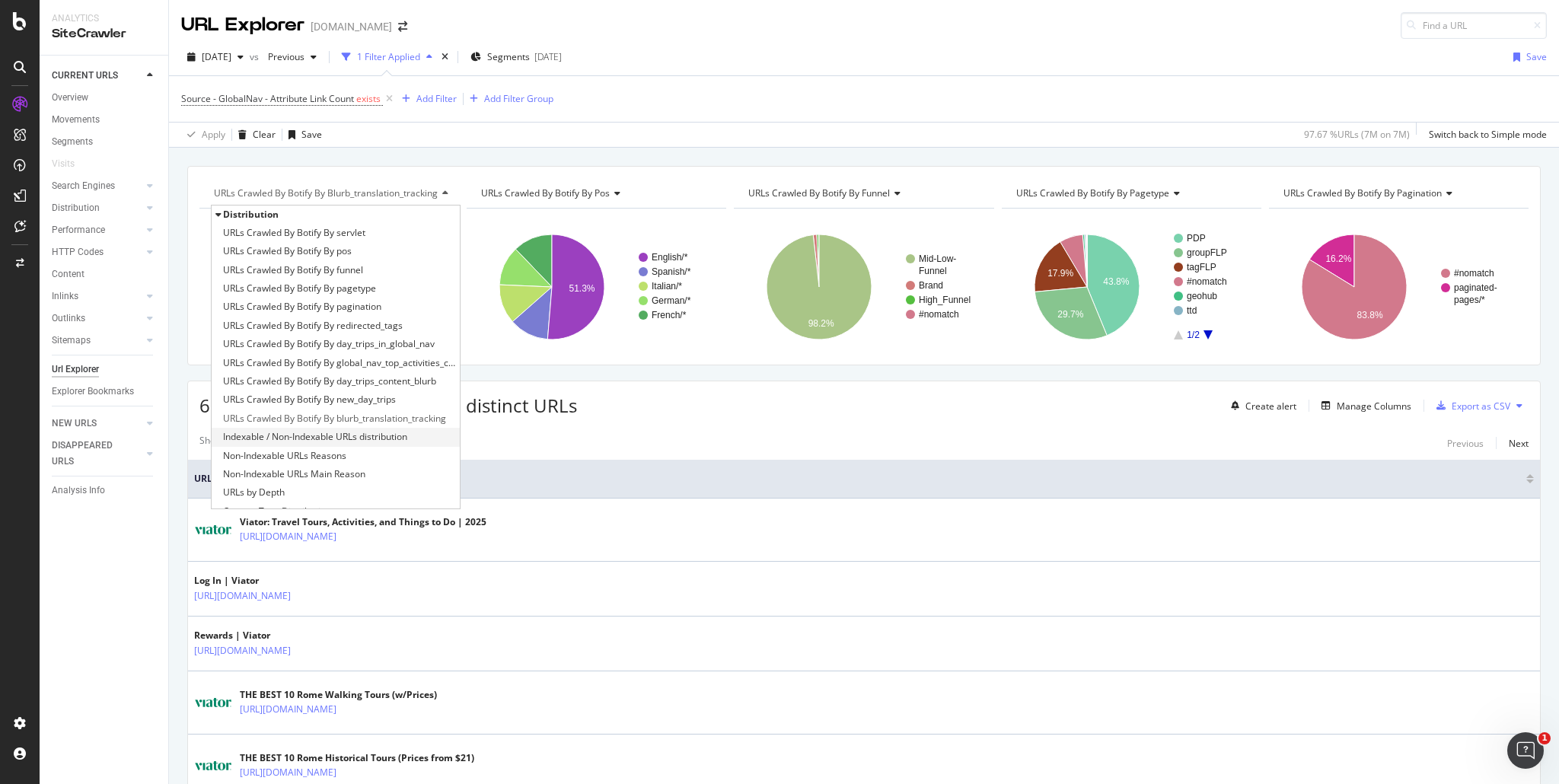
click at [384, 432] on span "Indexable / Non-Indexable URLs distribution" at bounding box center [315, 436] width 184 height 15
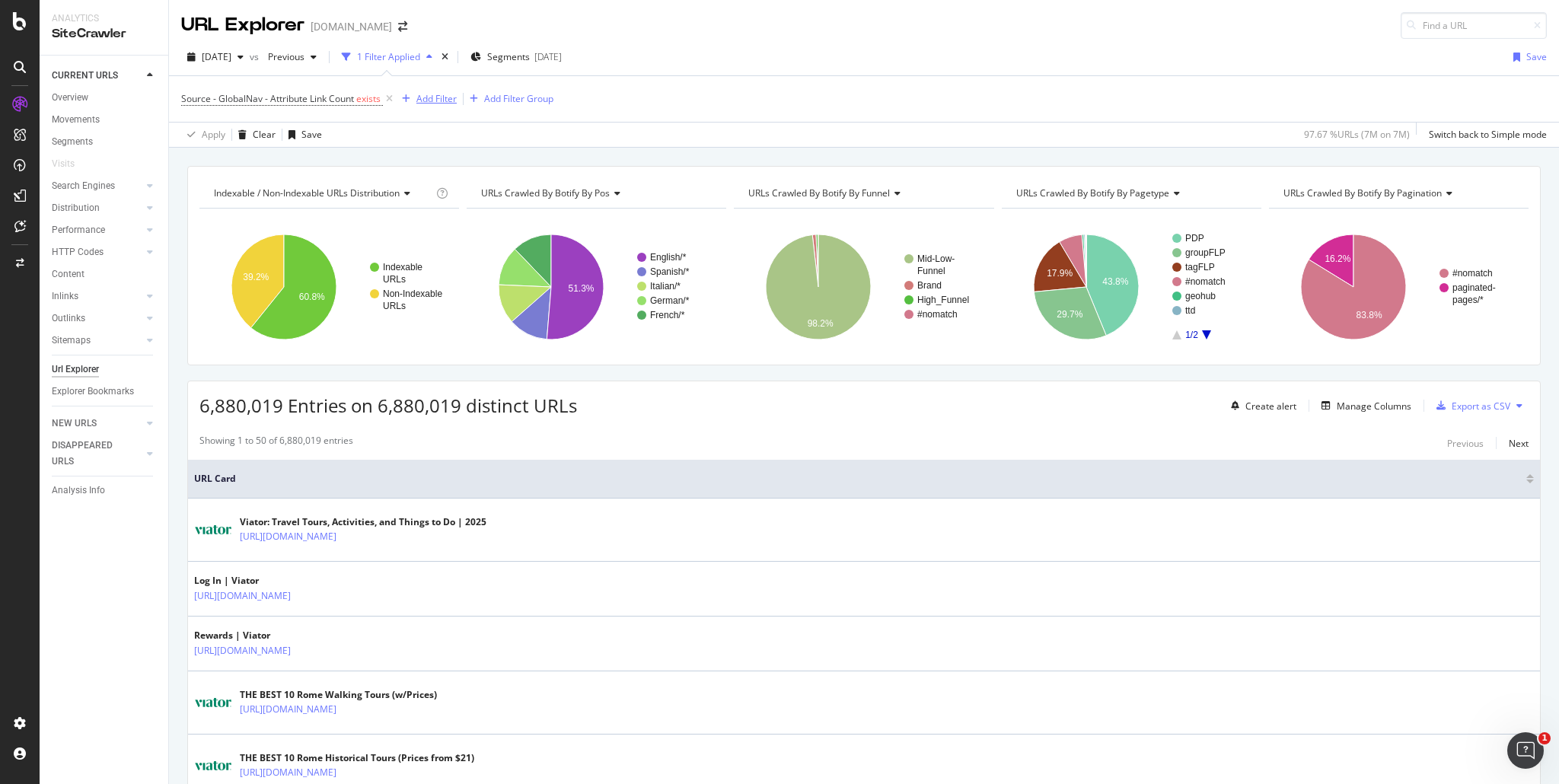
click at [433, 99] on div "Add Filter" at bounding box center [437, 99] width 40 height 13
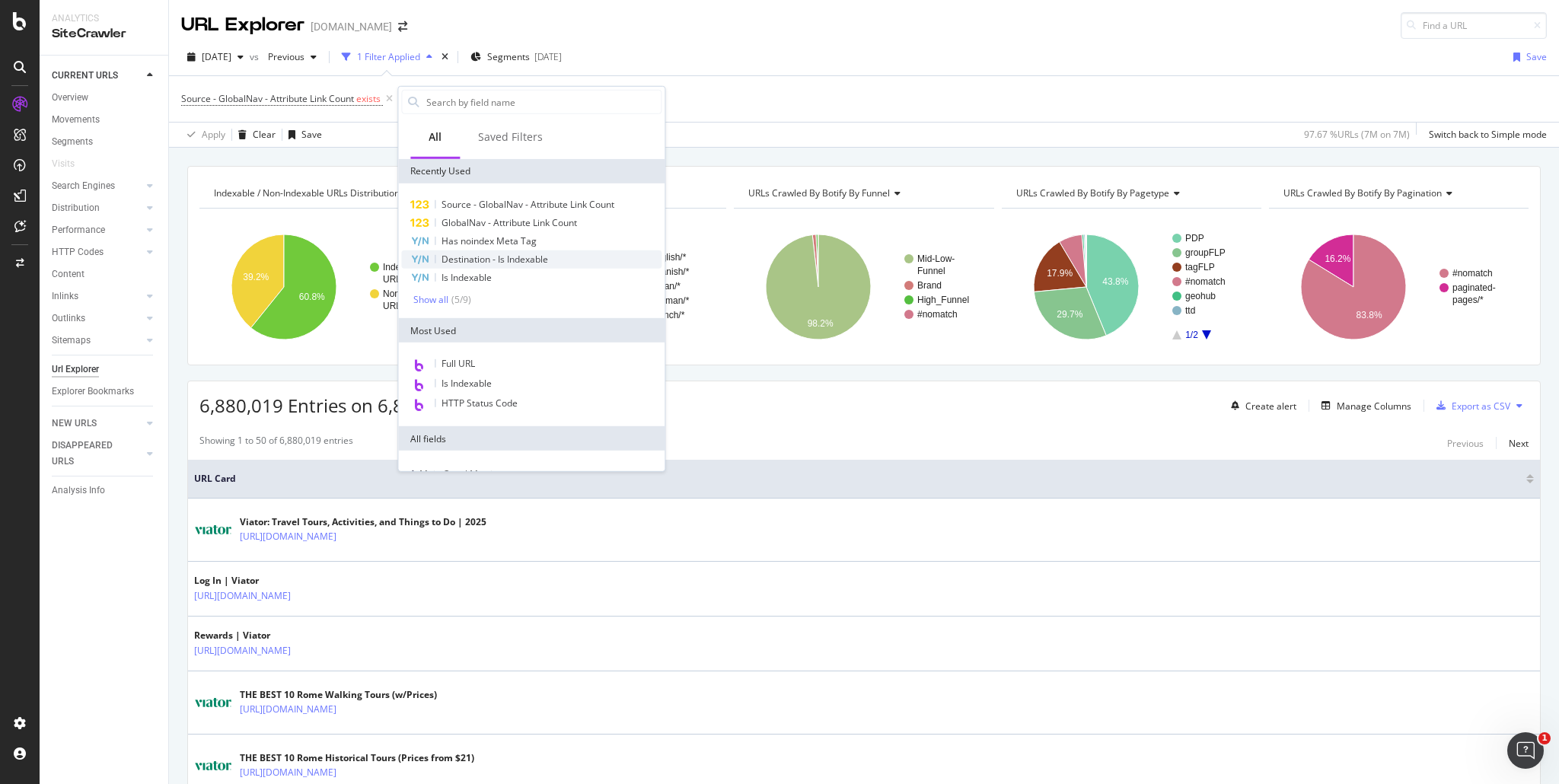
click at [507, 261] on span "Destination - Is Indexable" at bounding box center [495, 259] width 107 height 13
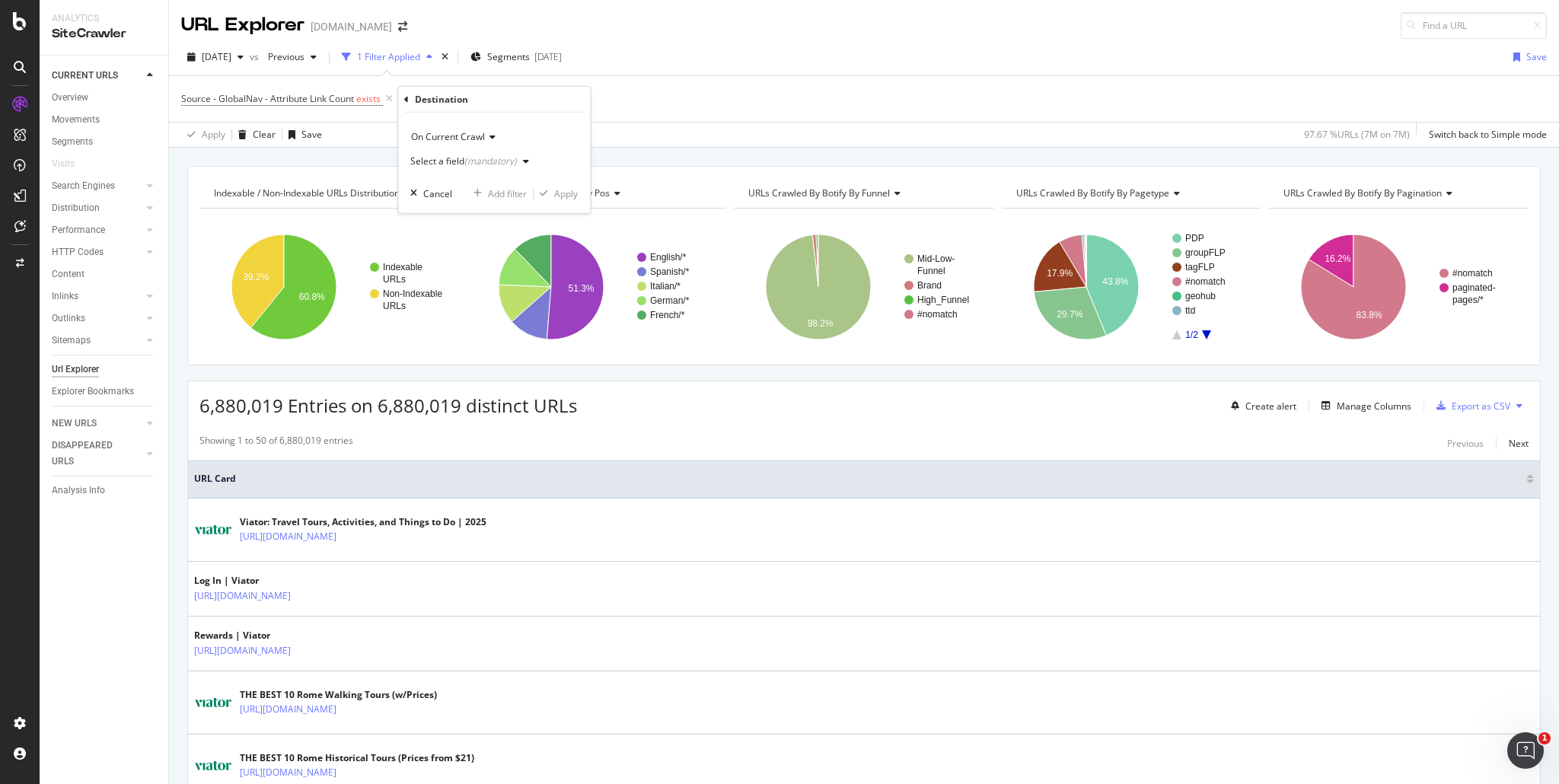
click at [475, 162] on div "(mandatory)" at bounding box center [490, 161] width 53 height 13
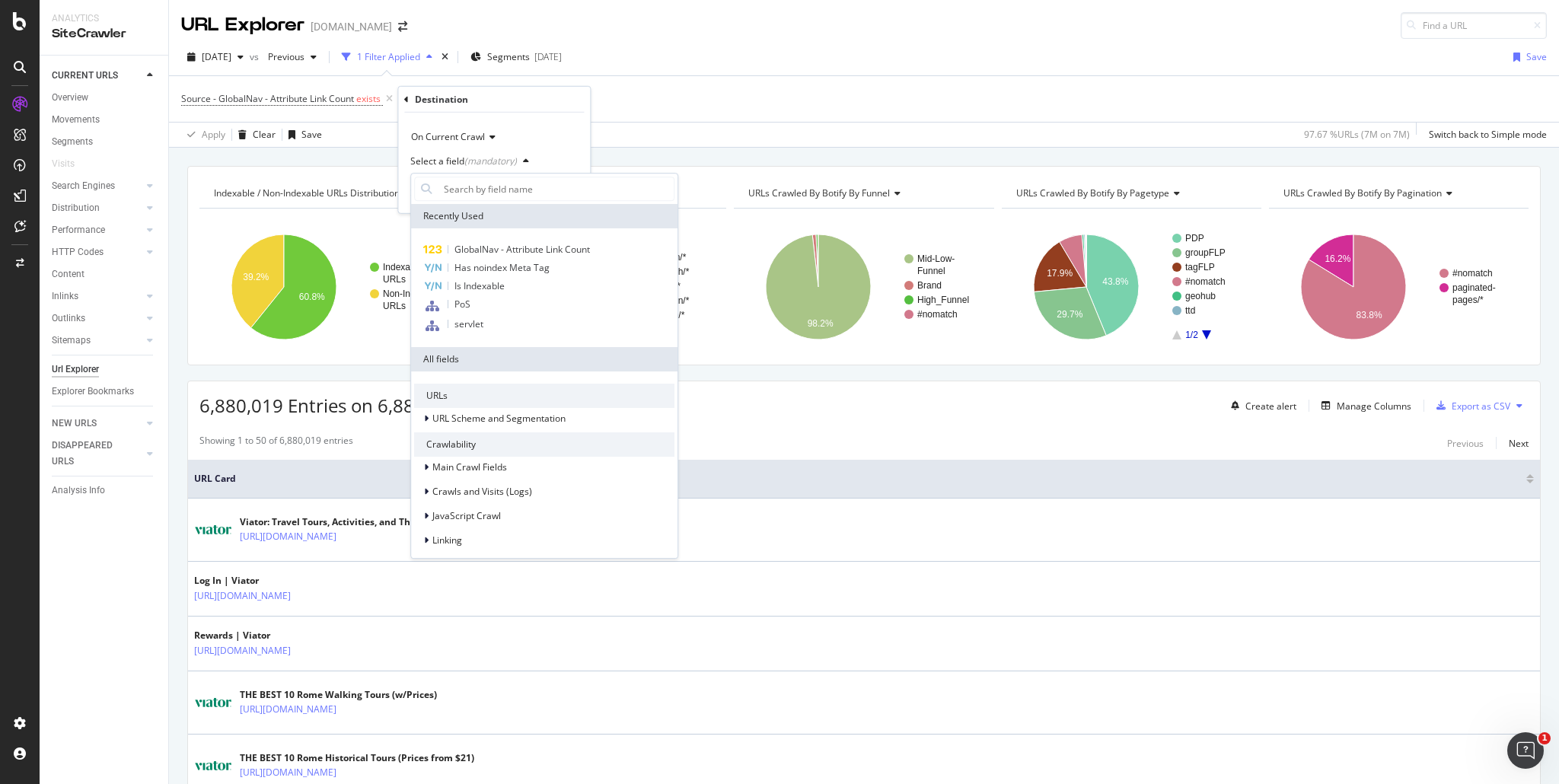
click at [513, 286] on div "Is Indexable" at bounding box center [544, 286] width 260 height 19
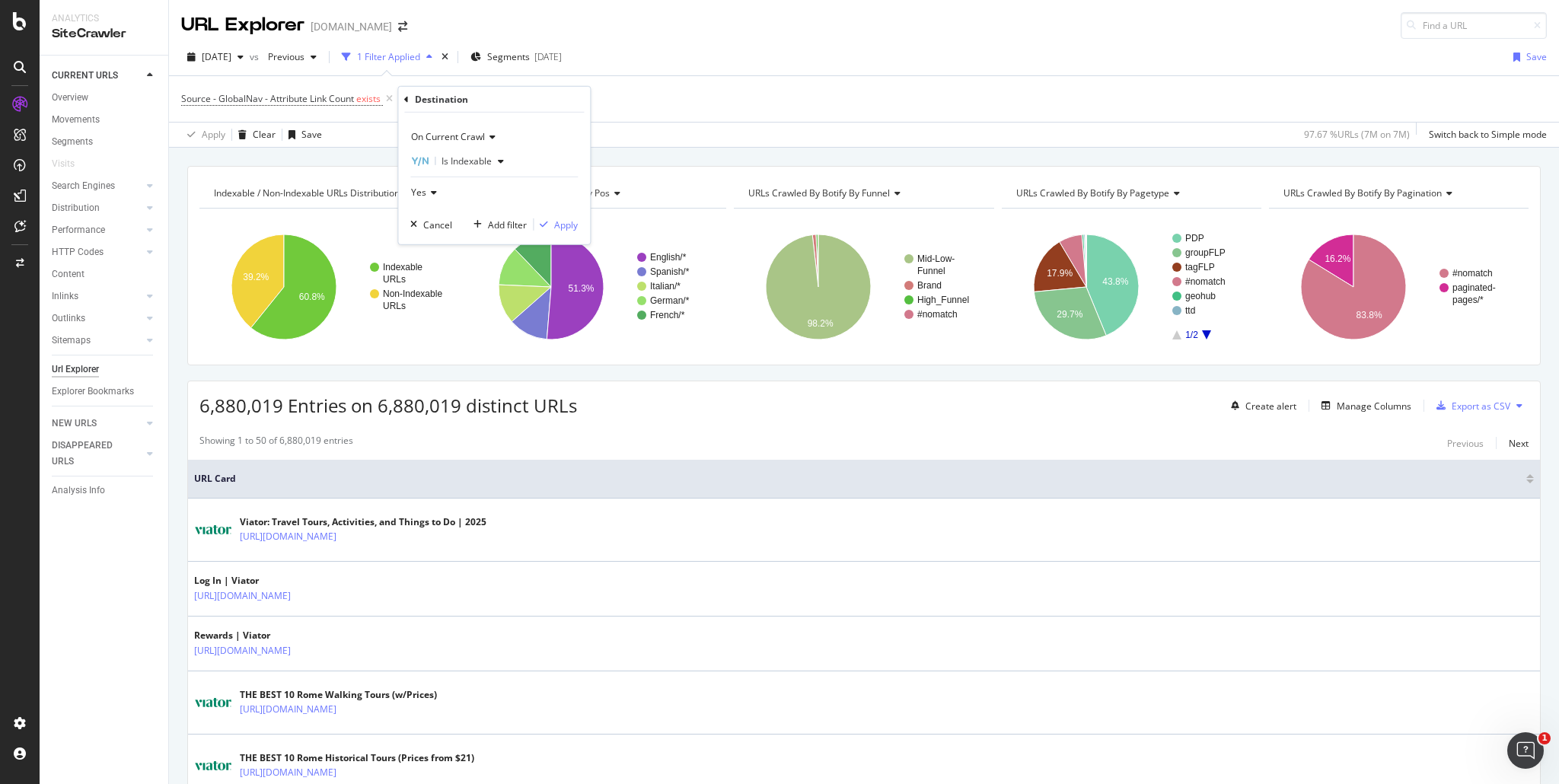
click at [436, 194] on icon at bounding box center [431, 192] width 11 height 9
click at [446, 240] on div "No" at bounding box center [495, 243] width 163 height 19
click at [564, 230] on div "Apply" at bounding box center [565, 224] width 23 height 13
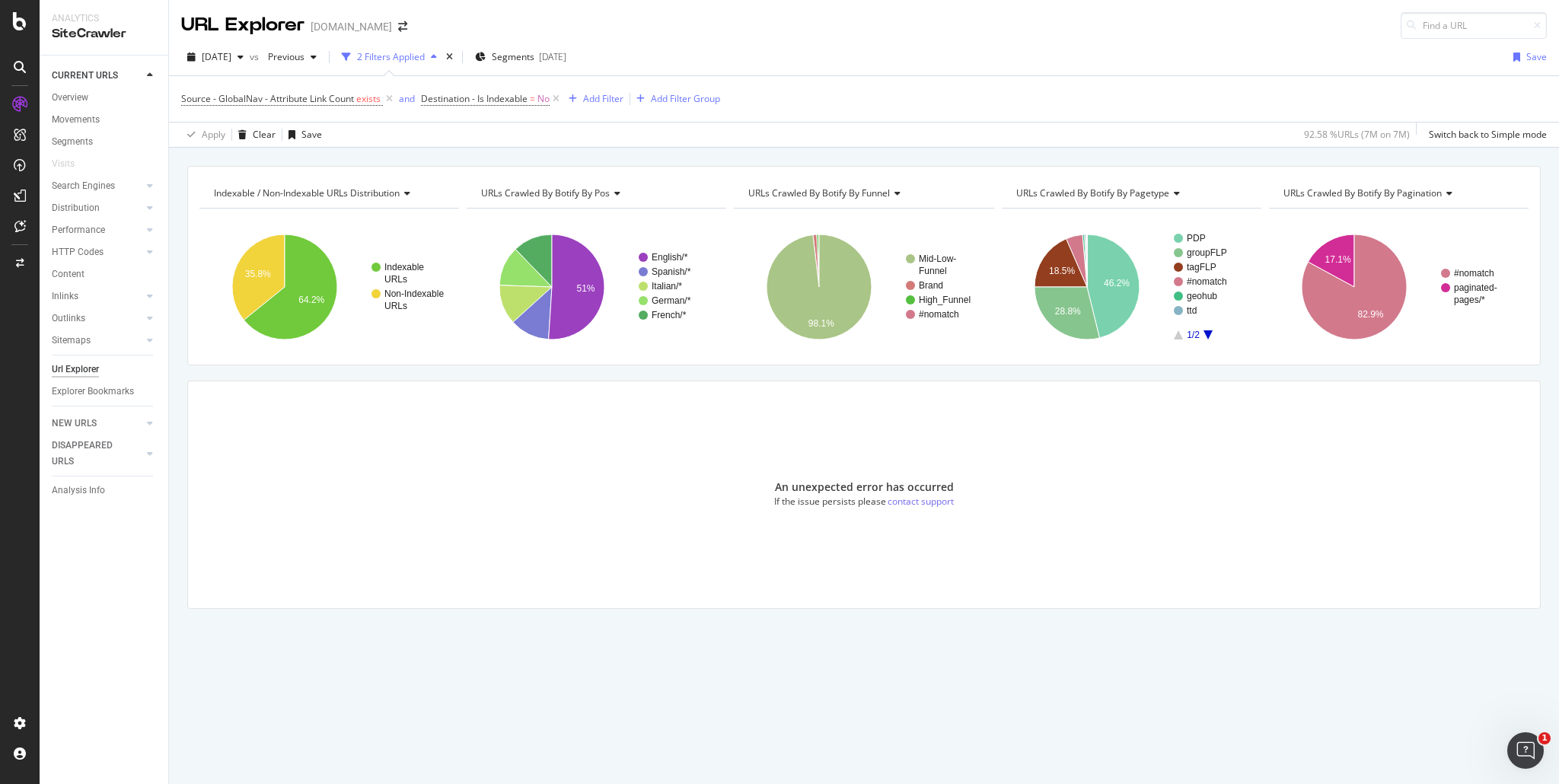
drag, startPoint x: 444, startPoint y: 377, endPoint x: 411, endPoint y: 363, distance: 35.8
click at [444, 377] on div "Indexable / Non-Indexable URLs distribution Chart (by Value) Table Expand Expor…" at bounding box center [864, 414] width 1390 height 496
click at [478, 149] on div "Indexable / Non-Indexable URLs distribution Chart (by Value) Table Expand Expor…" at bounding box center [864, 166] width 1390 height 36
click at [557, 99] on icon at bounding box center [556, 99] width 13 height 15
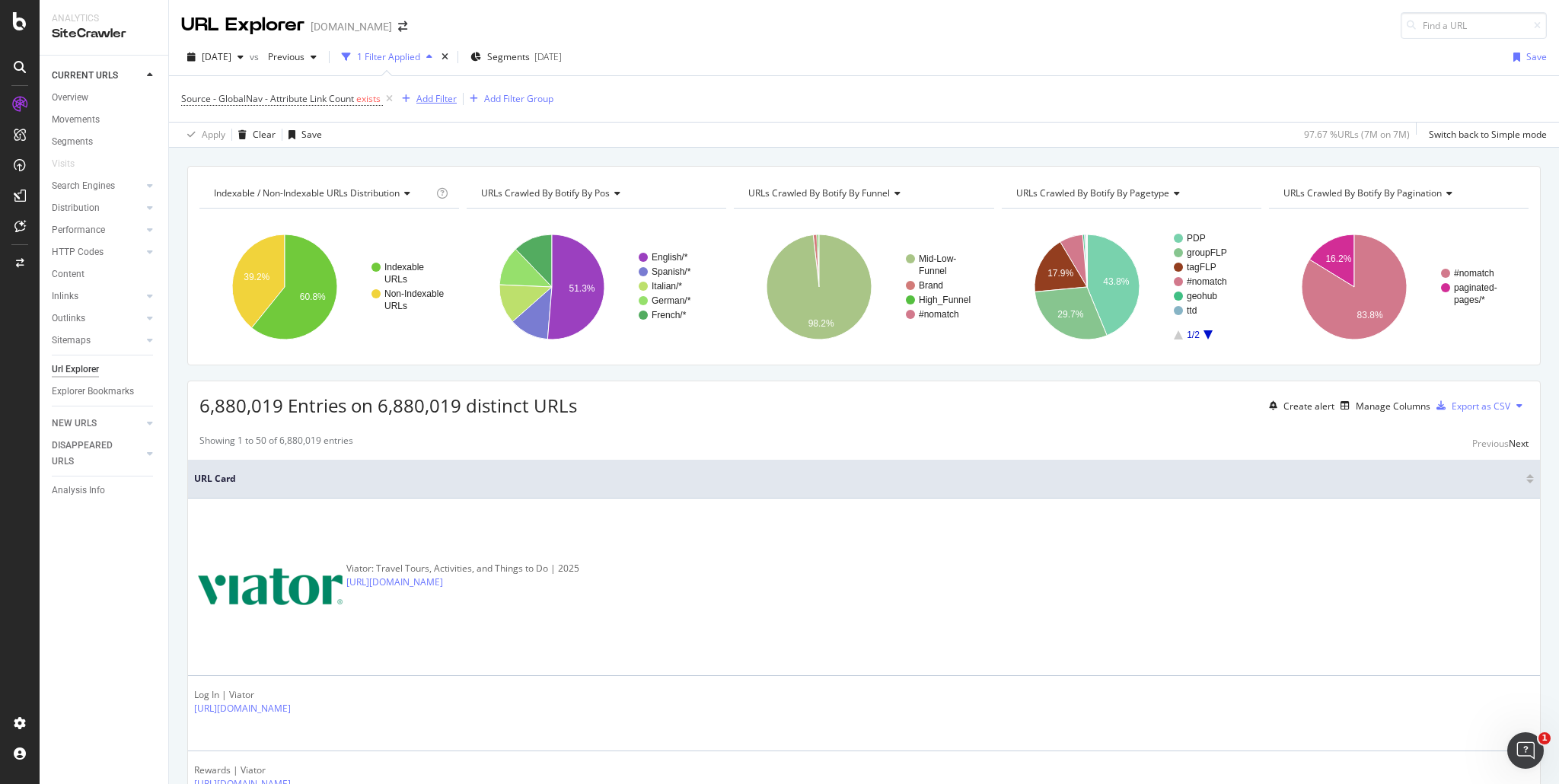
click at [436, 98] on div "Add Filter" at bounding box center [437, 99] width 40 height 13
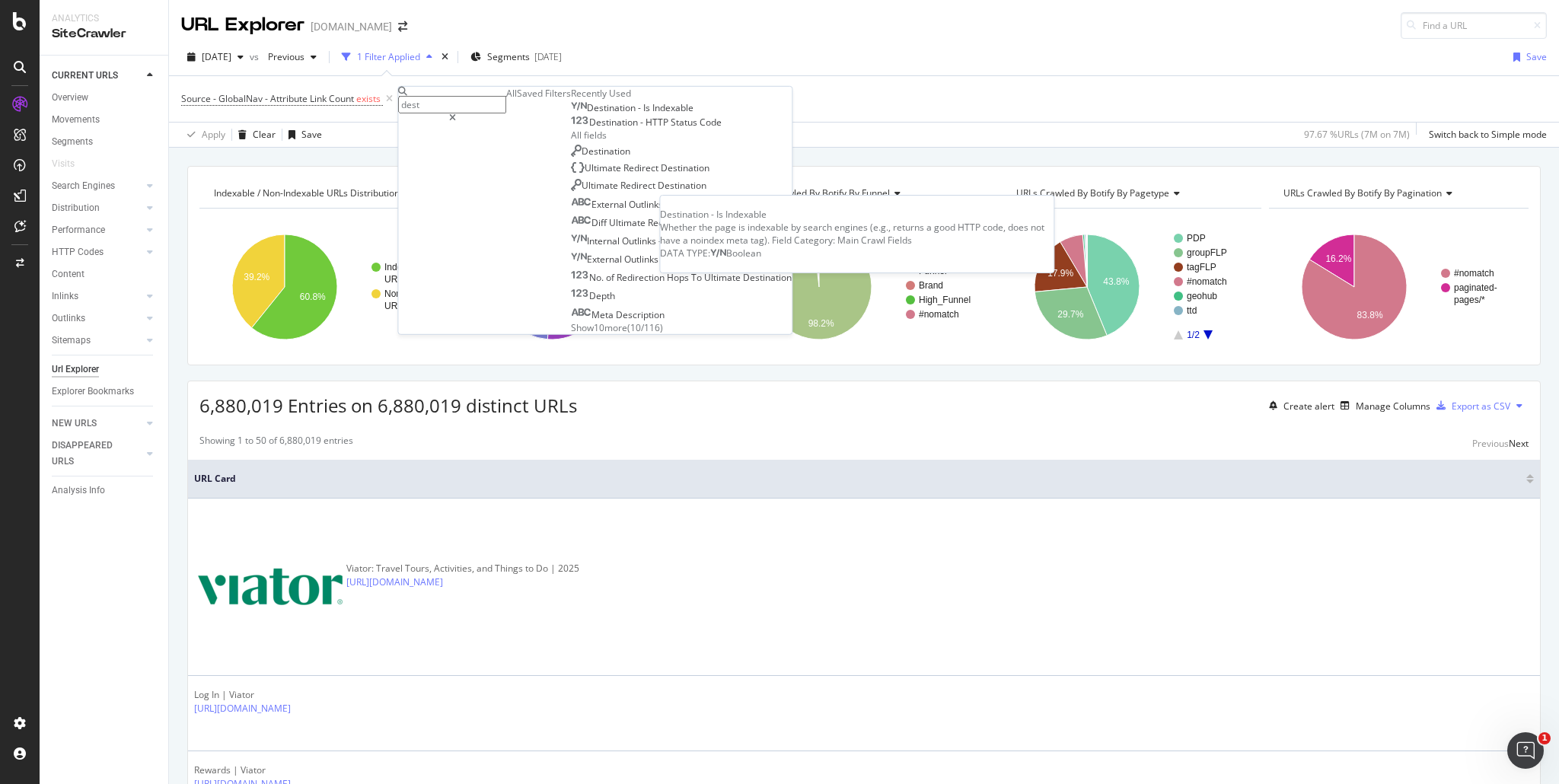
type input "dest"
click at [571, 114] on div "Destination - Is Indexable" at bounding box center [632, 107] width 123 height 12
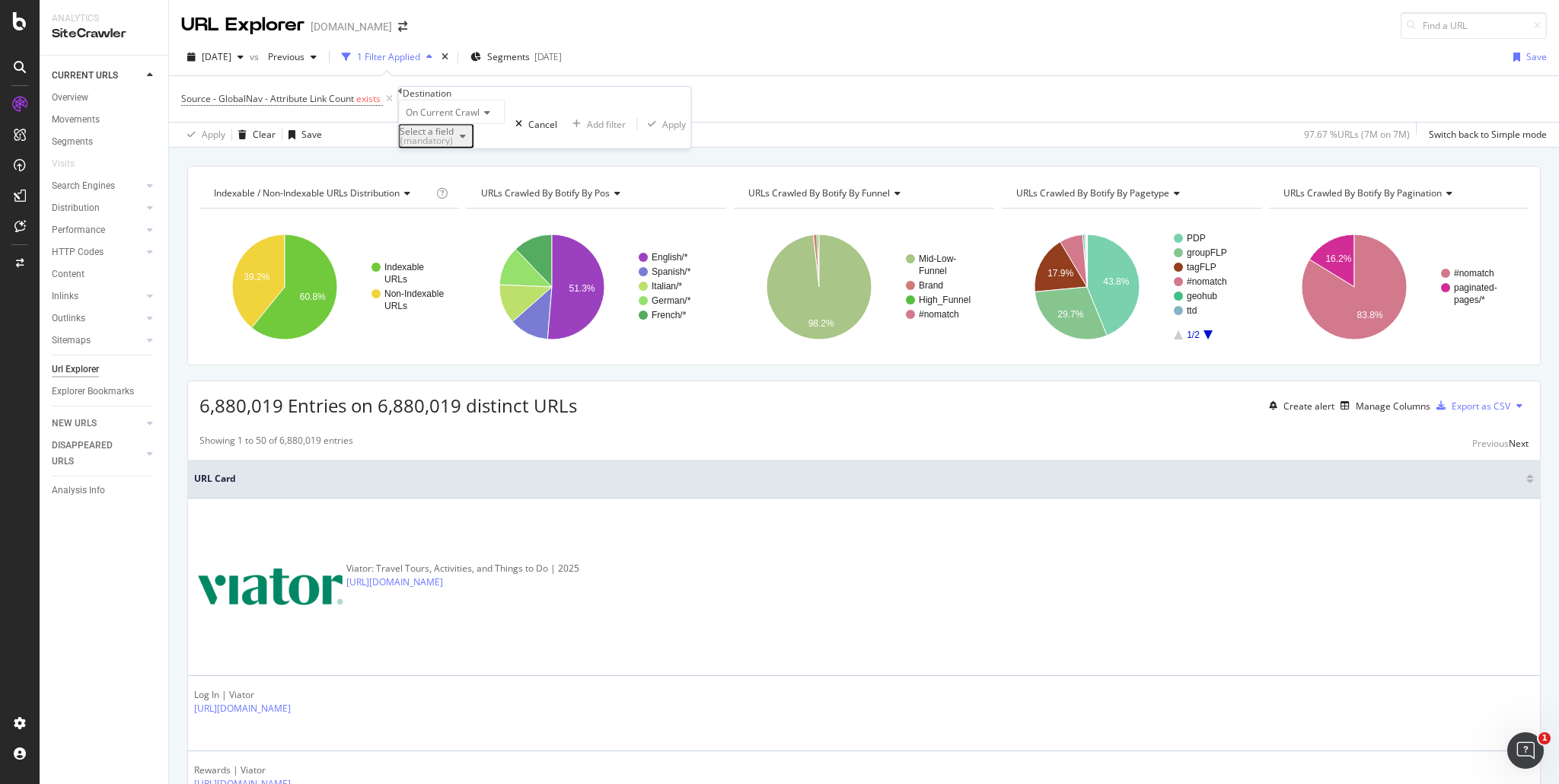
click at [454, 145] on div "(mandatory)" at bounding box center [426, 141] width 54 height 9
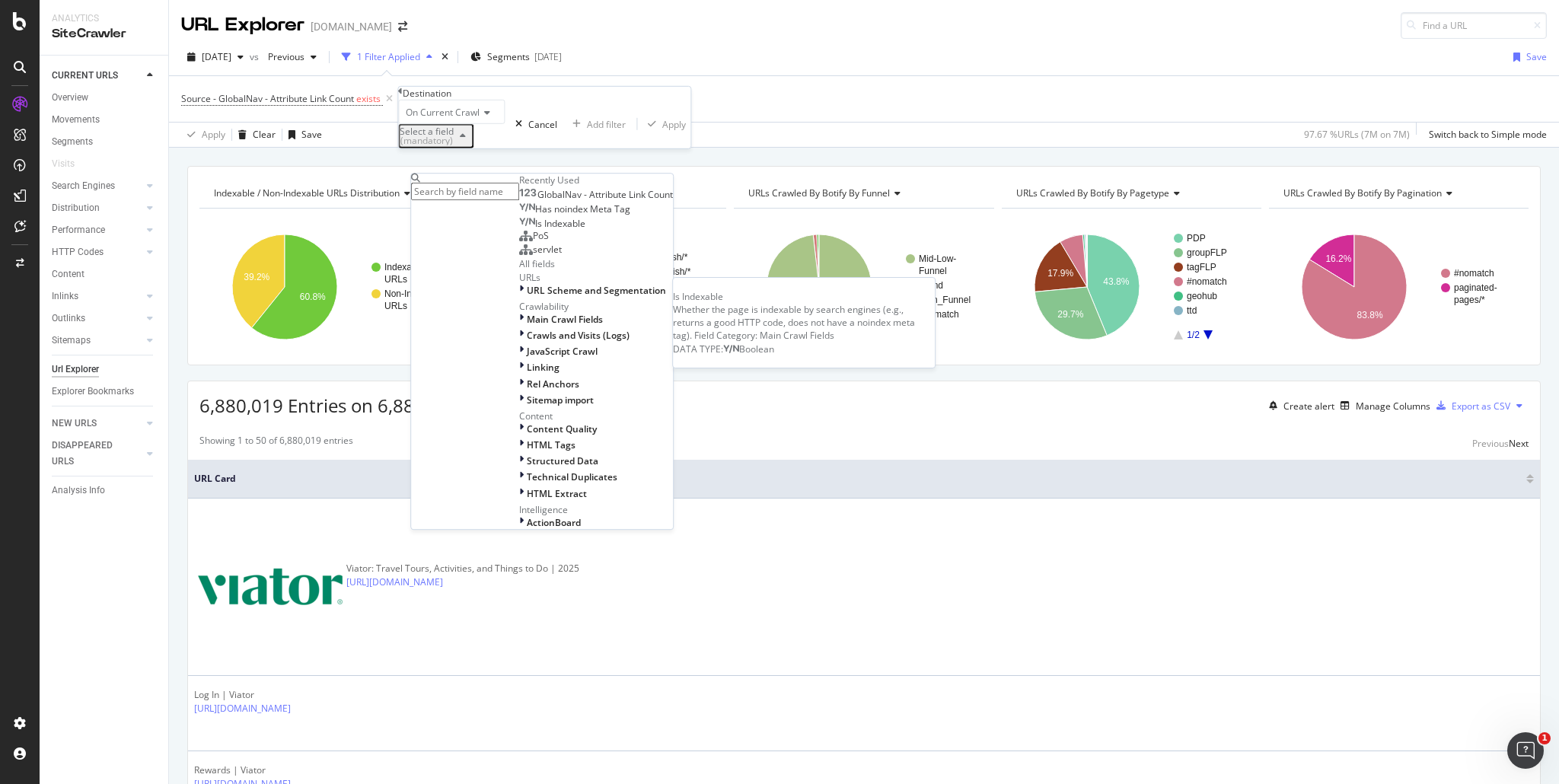
click at [519, 230] on div "Is Indexable" at bounding box center [552, 223] width 66 height 12
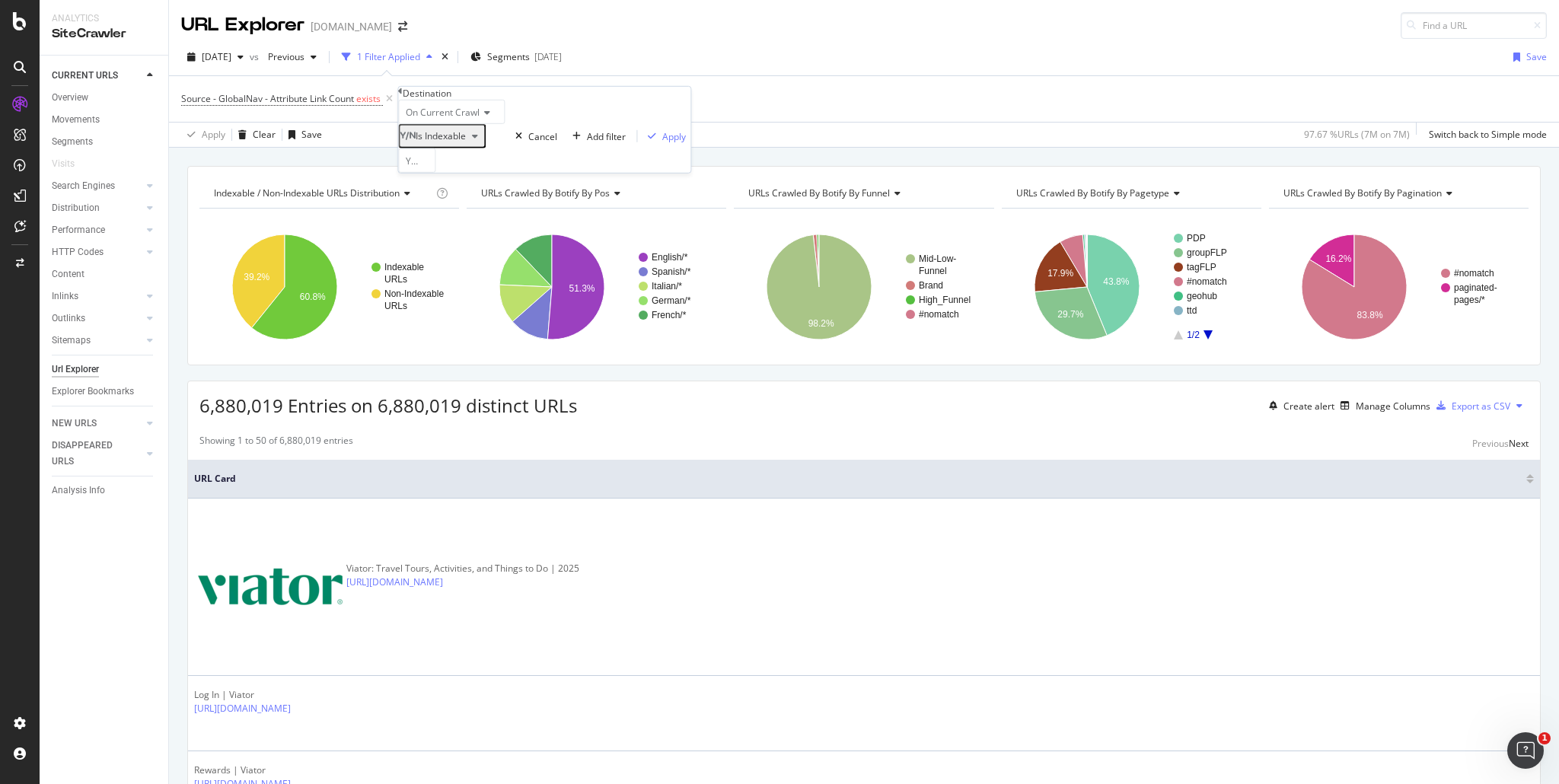
click at [429, 166] on icon at bounding box center [426, 161] width 11 height 9
click at [435, 204] on div "No" at bounding box center [416, 196] width 36 height 16
click at [662, 142] on div "Apply" at bounding box center [674, 136] width 23 height 13
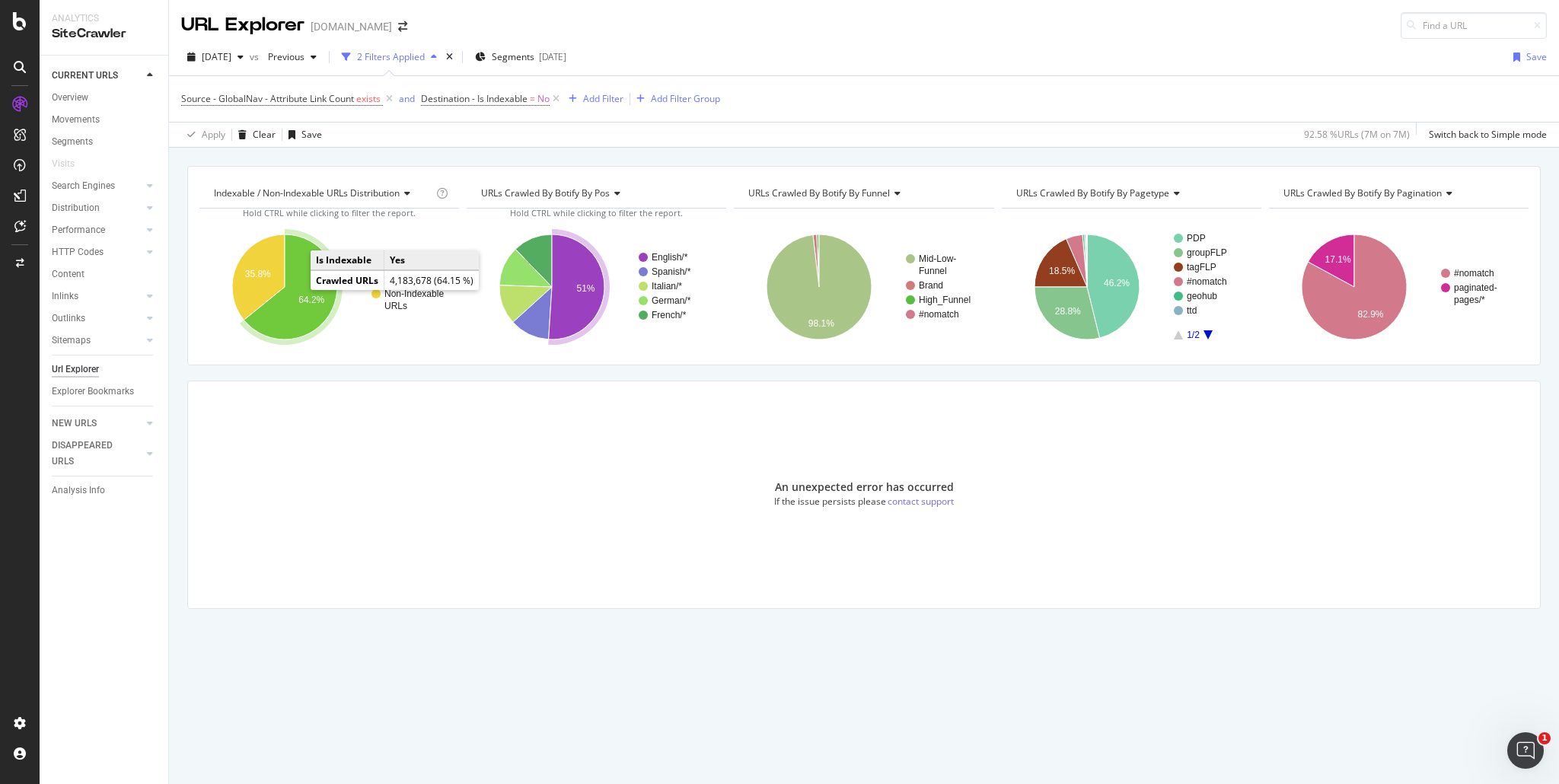
click at [311, 292] on icon "A chart." at bounding box center [290, 287] width 94 height 105
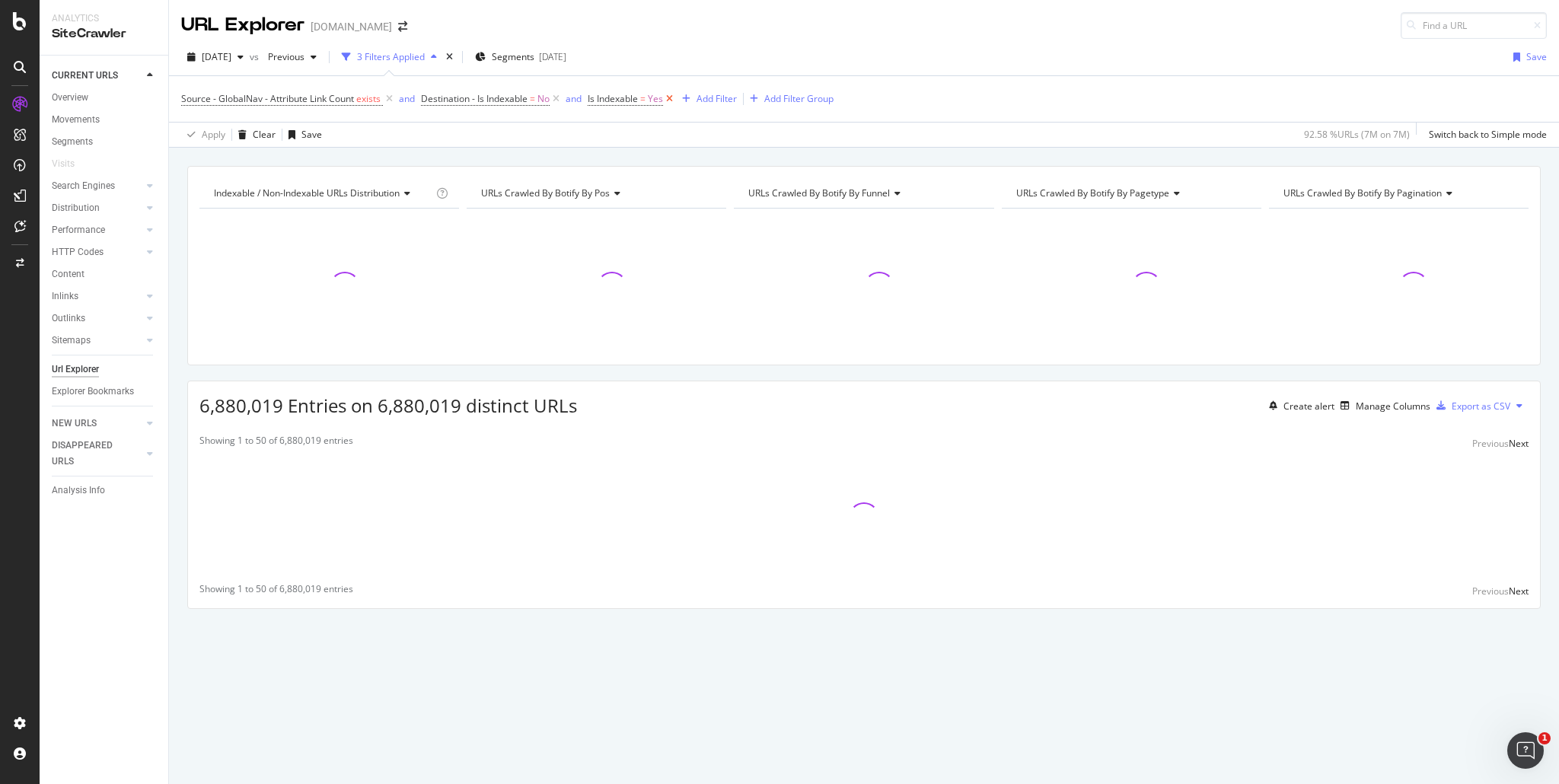
click at [676, 98] on icon at bounding box center [670, 99] width 13 height 15
